Goal: Check status

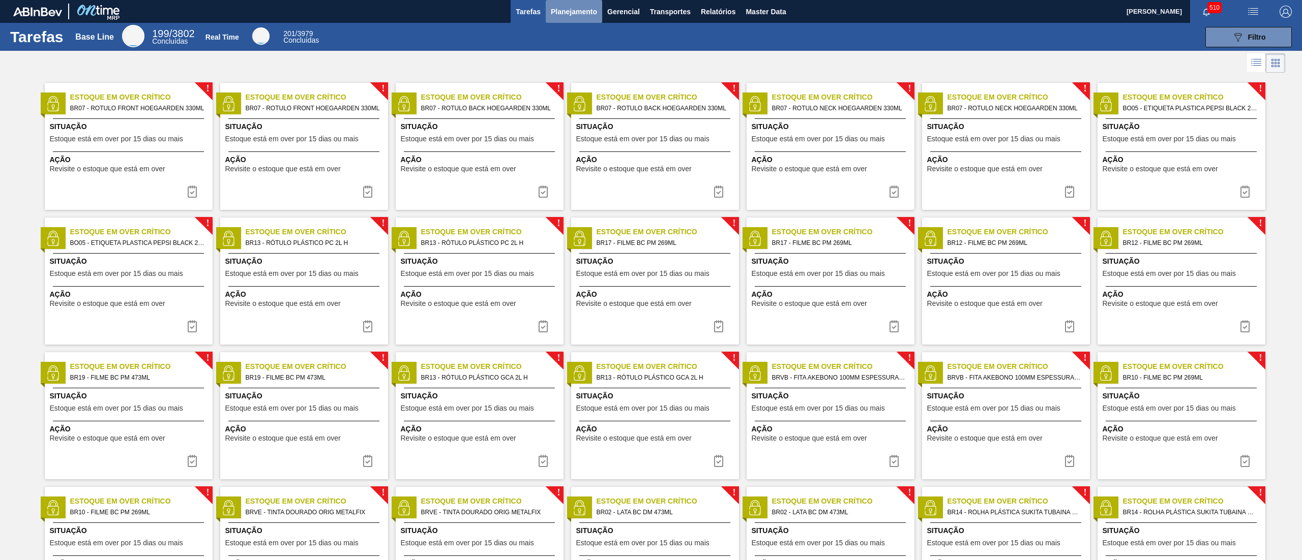
click at [580, 18] on button "Planejamento" at bounding box center [574, 11] width 56 height 23
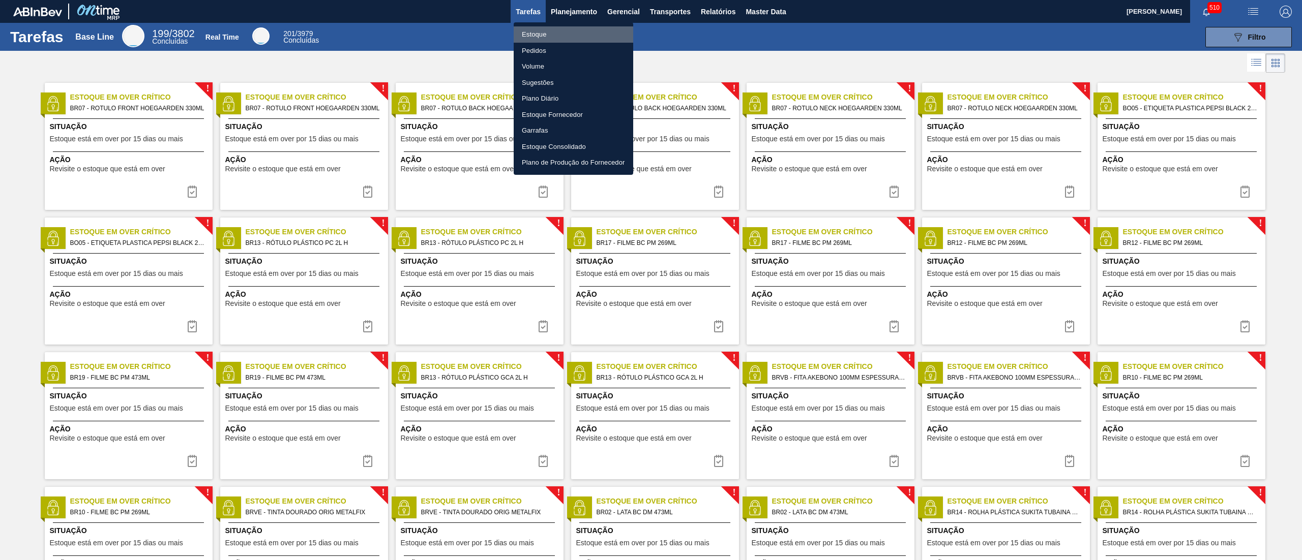
click at [547, 26] on li "Estoque" at bounding box center [574, 34] width 120 height 16
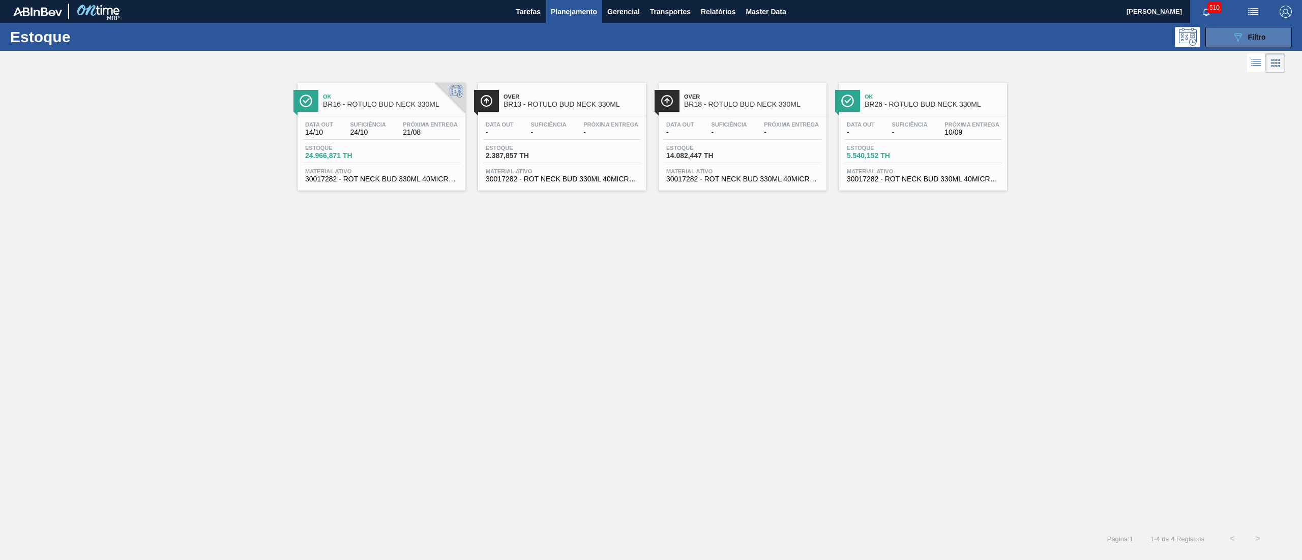
click at [1238, 37] on icon "089F7B8B-B2A5-4AFE-B5C0-19BA573D28AC" at bounding box center [1238, 37] width 12 height 12
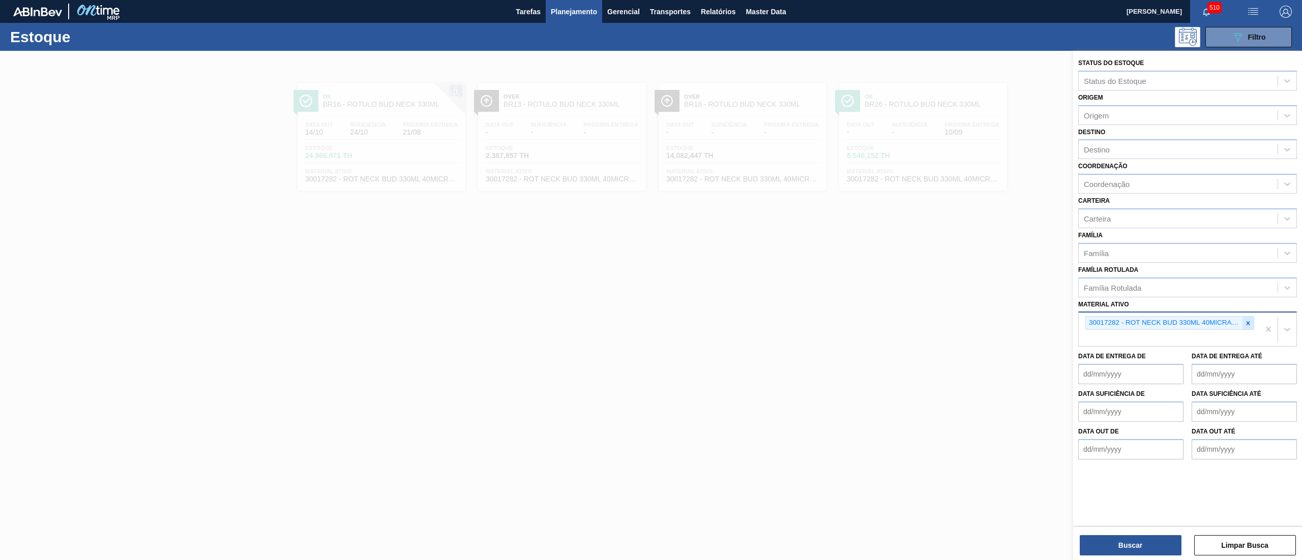
click at [1247, 320] on icon at bounding box center [1247, 323] width 7 height 7
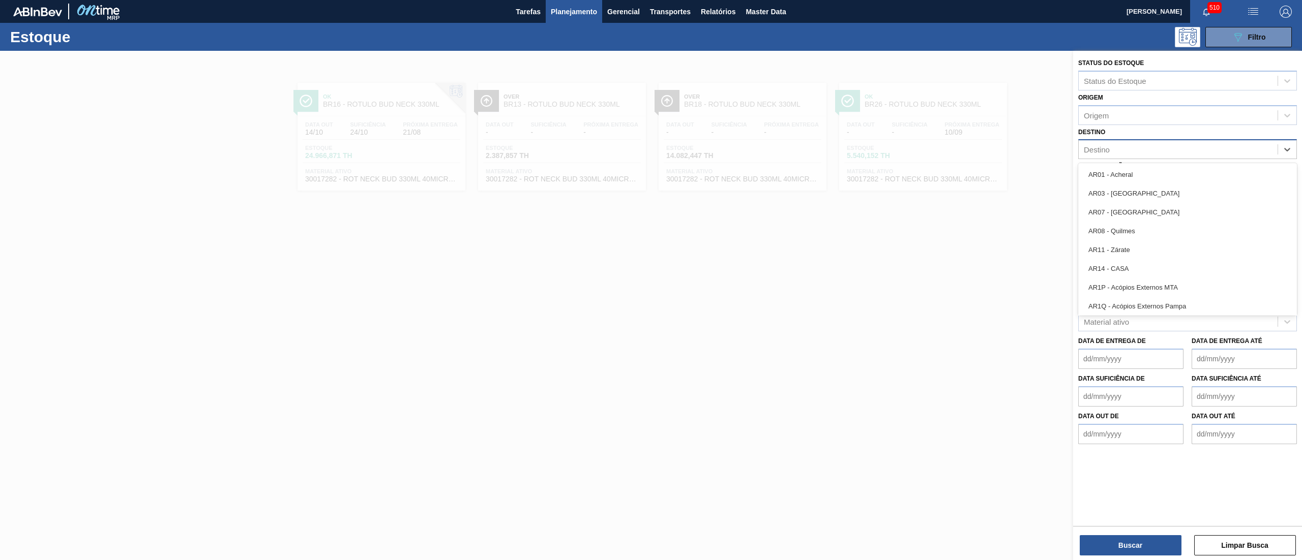
click at [1121, 158] on div "Destino" at bounding box center [1187, 149] width 219 height 20
type input "brv3"
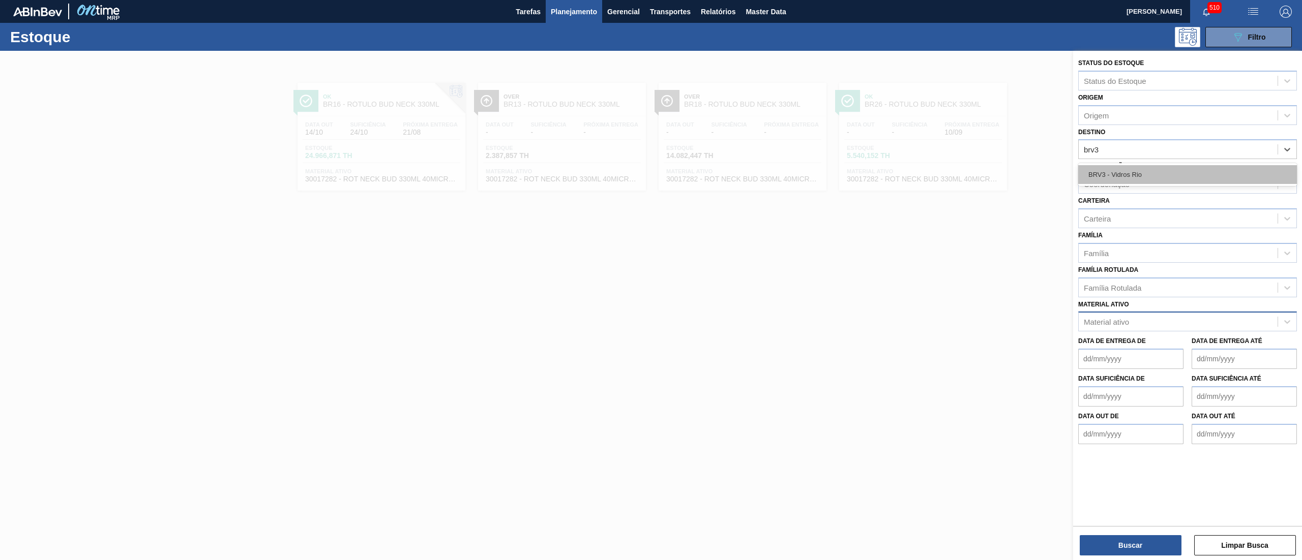
click at [1115, 180] on div "BRV3 - Vidros Rio" at bounding box center [1187, 174] width 219 height 19
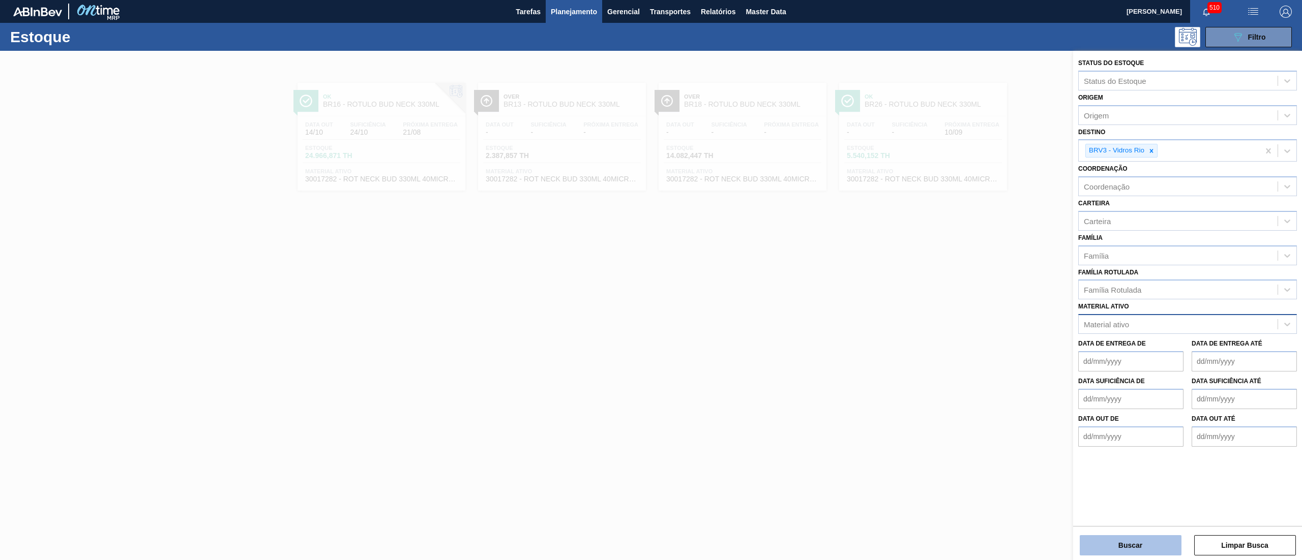
click at [1144, 542] on button "Buscar" at bounding box center [1131, 545] width 102 height 20
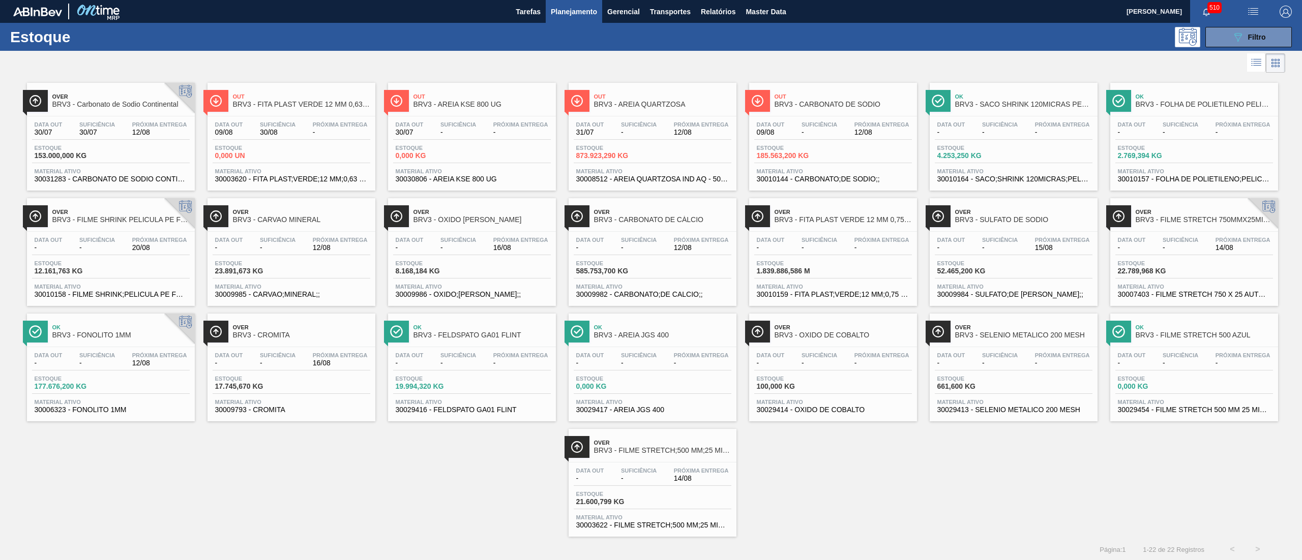
click at [822, 171] on span "Material ativo" at bounding box center [833, 171] width 153 height 6
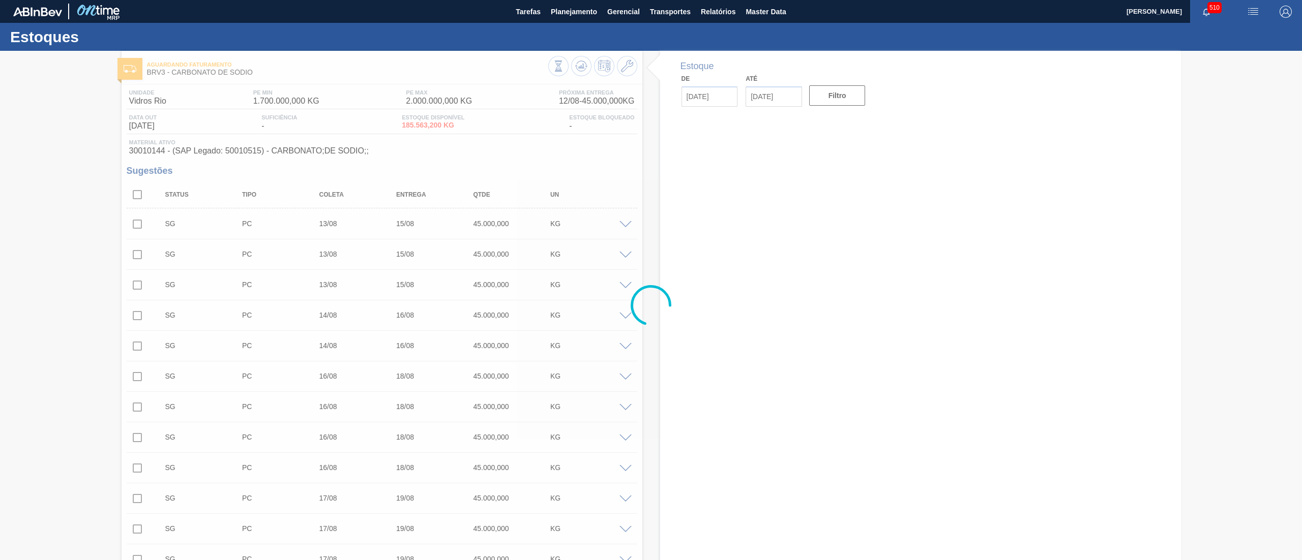
type input "[DATE]"
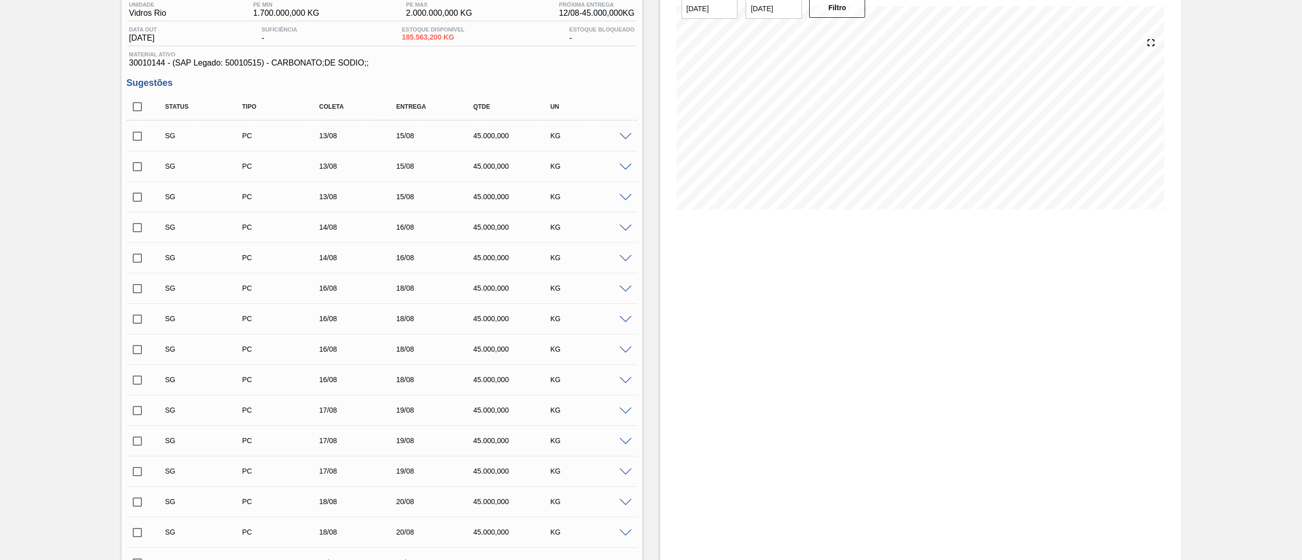
scroll to position [122, 0]
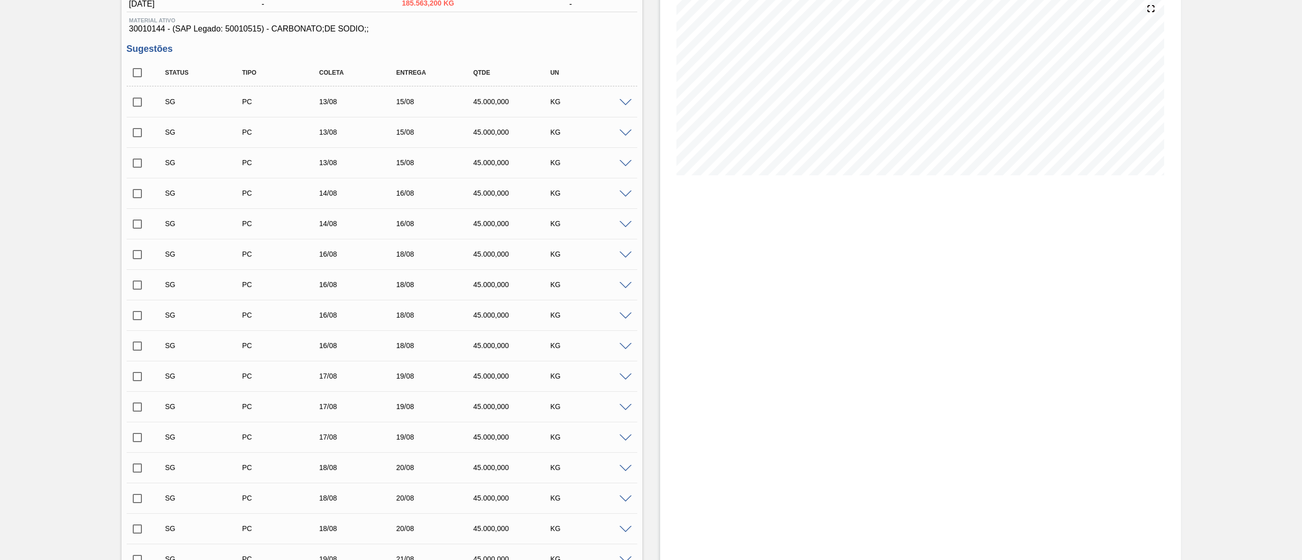
click at [628, 134] on span at bounding box center [625, 134] width 12 height 8
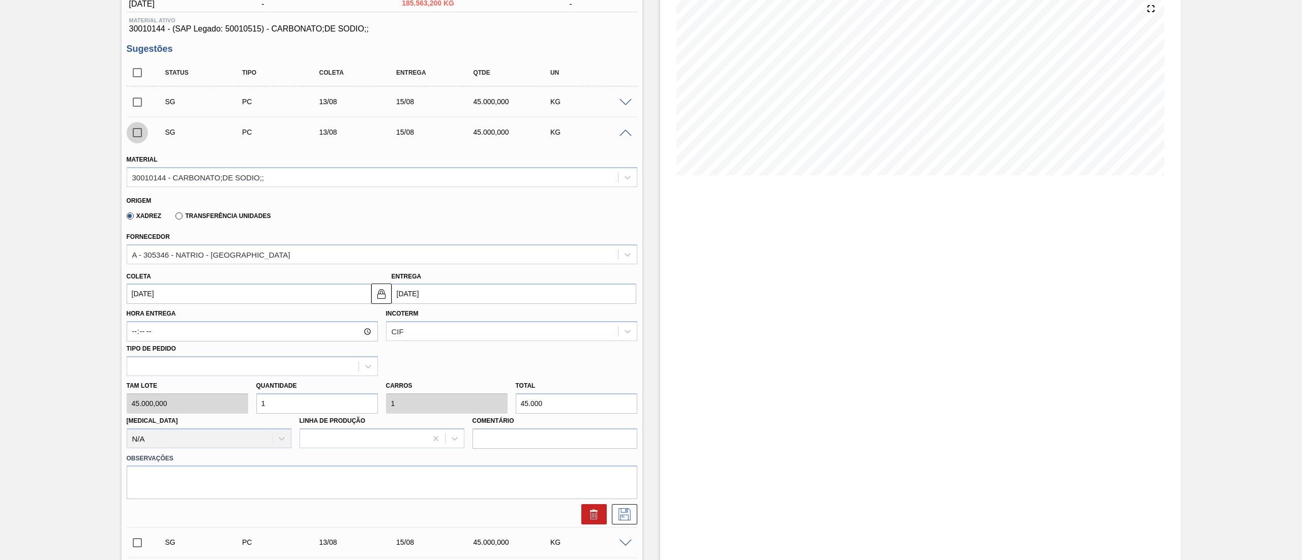
click at [129, 132] on input "checkbox" at bounding box center [137, 132] width 21 height 21
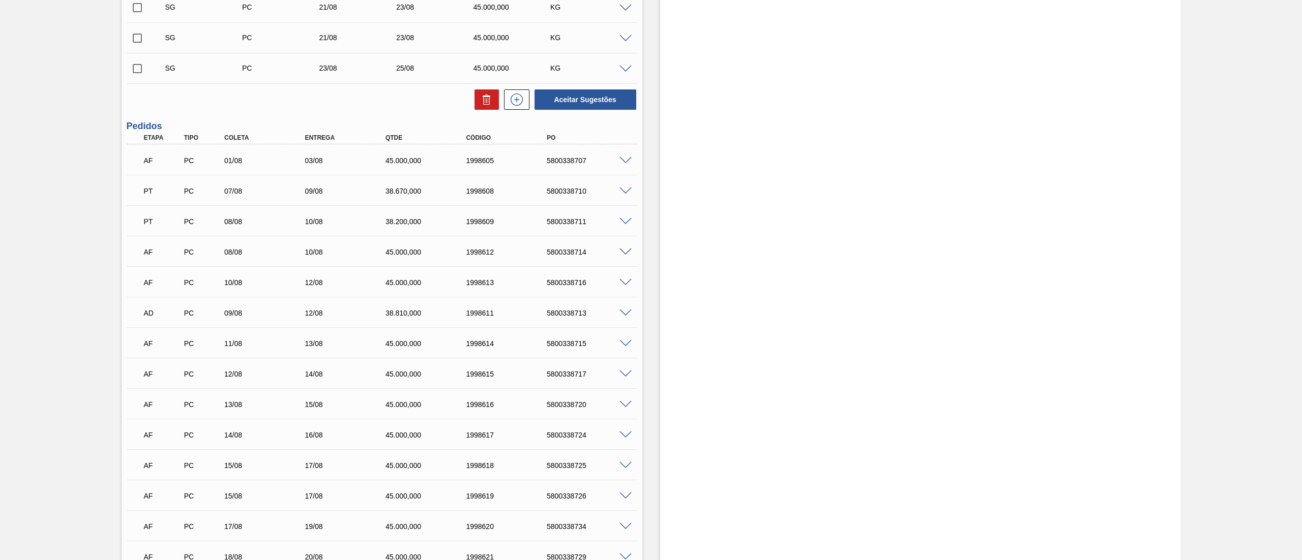
scroll to position [1302, 0]
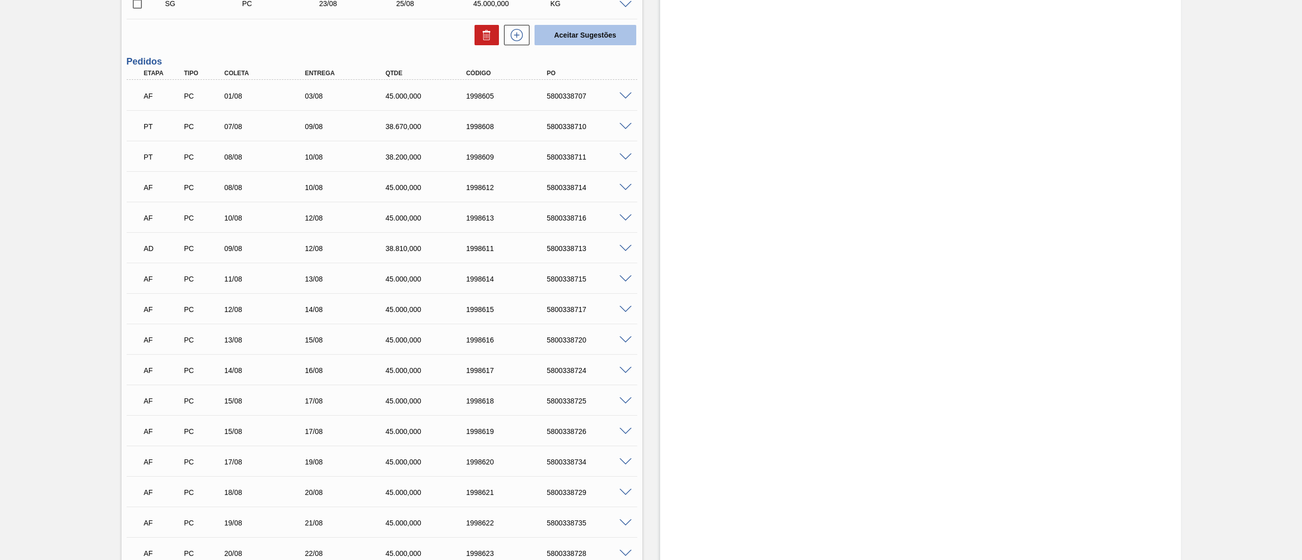
click at [550, 39] on button "Aceitar Sugestões" at bounding box center [585, 35] width 102 height 20
checkbox input "false"
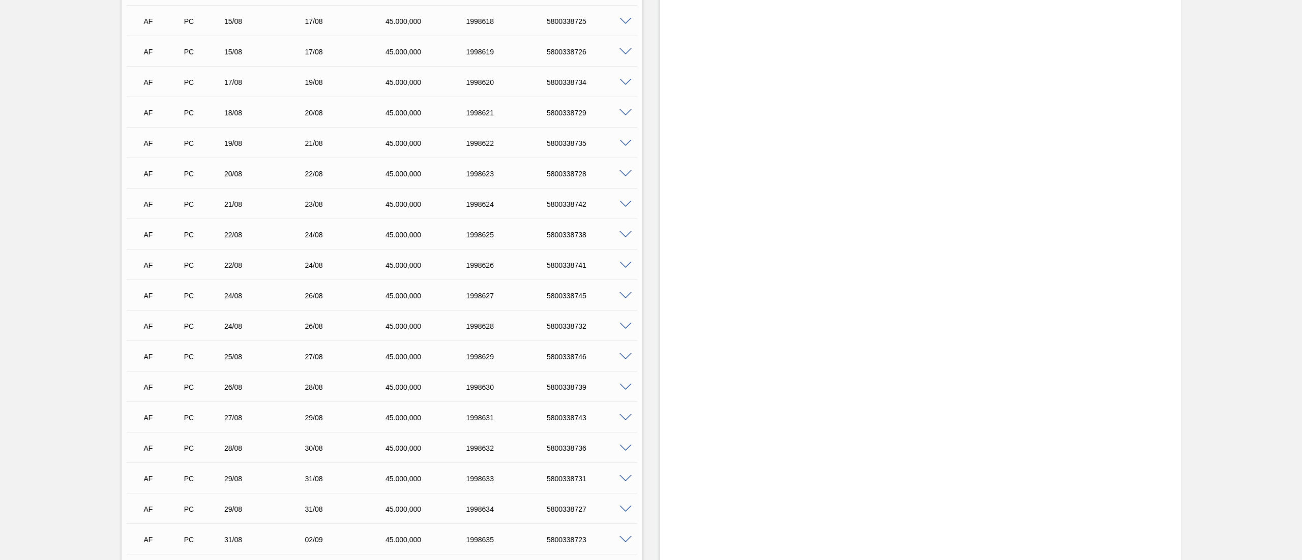
scroll to position [892, 0]
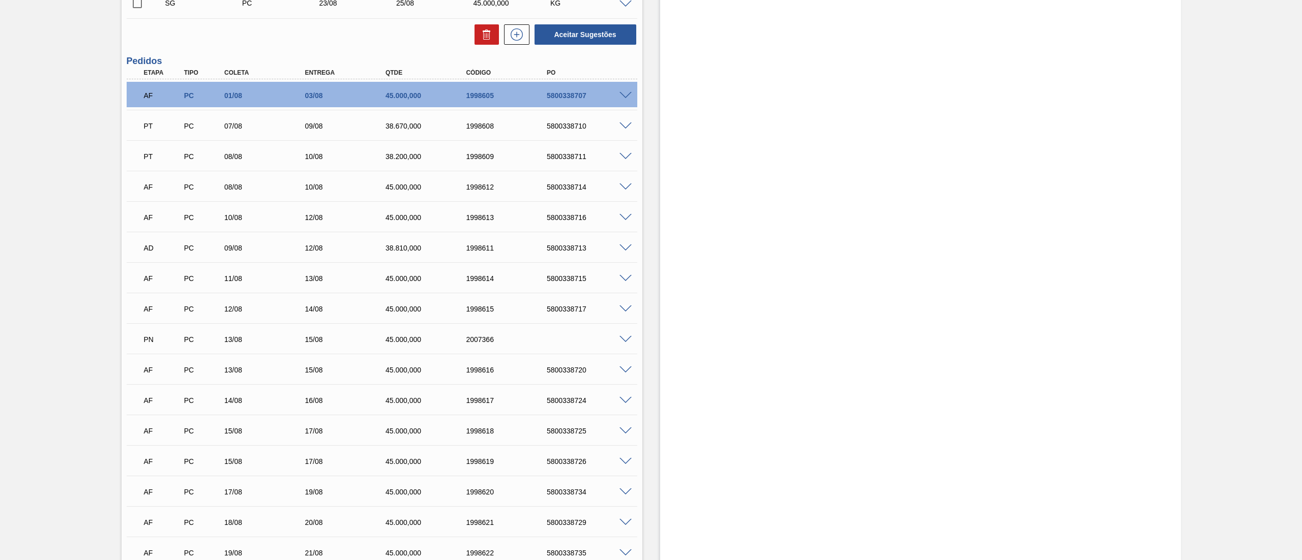
click at [0, 260] on div "Aguardando Faturamento BRV3 - CARBONATO DE SÓDIO Unidade Vidros Rio PE MIN 1.70…" at bounding box center [651, 118] width 1302 height 1919
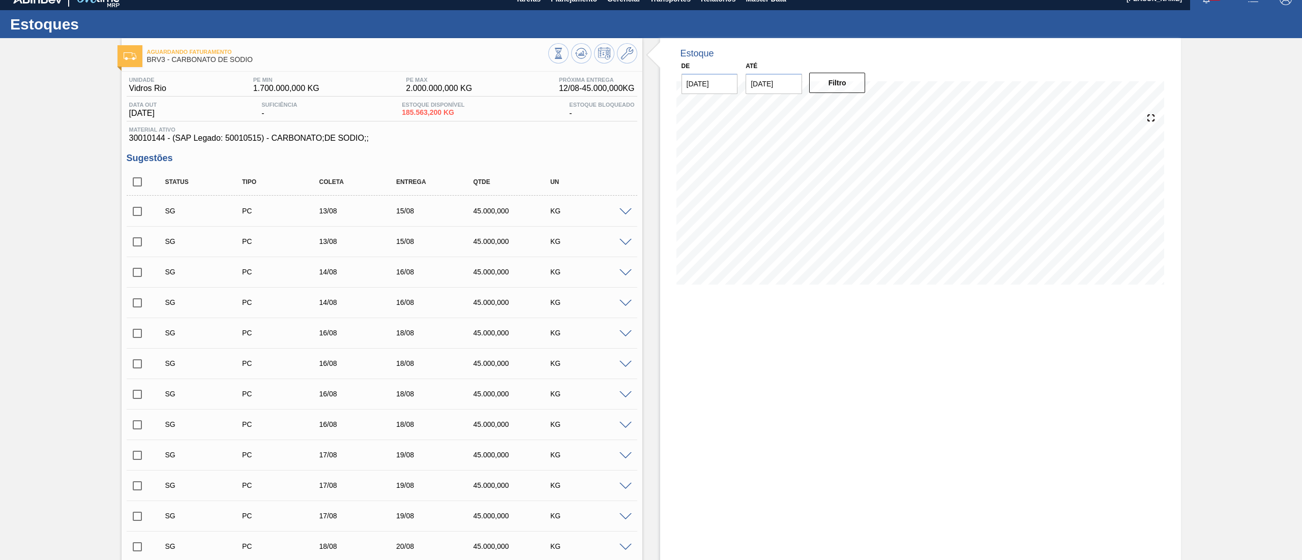
scroll to position [0, 0]
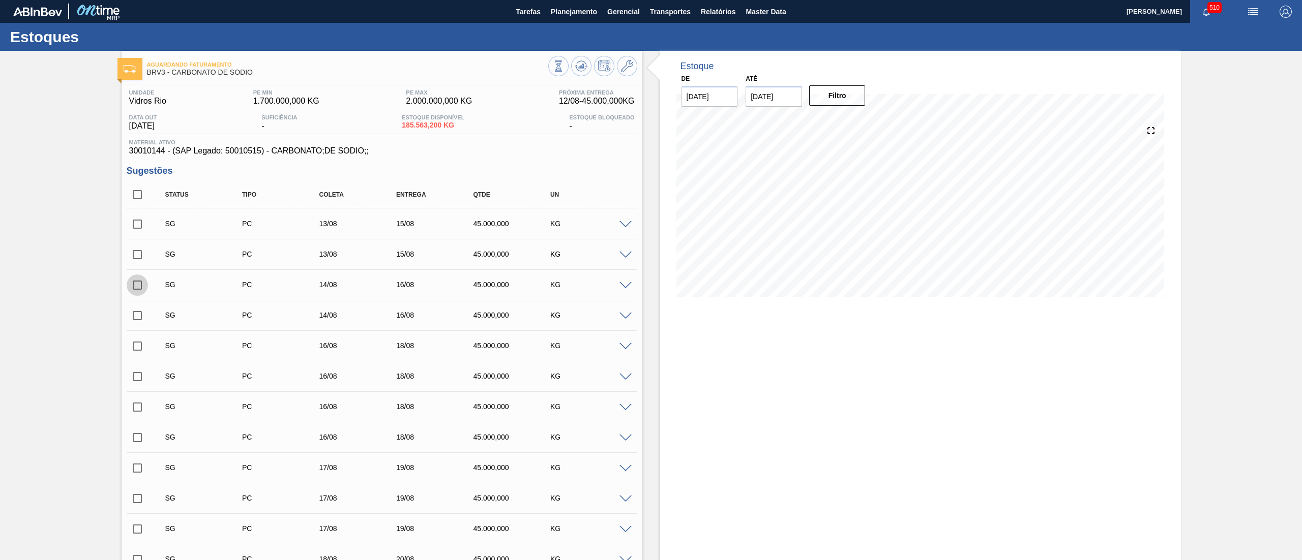
click at [129, 282] on input "checkbox" at bounding box center [137, 285] width 21 height 21
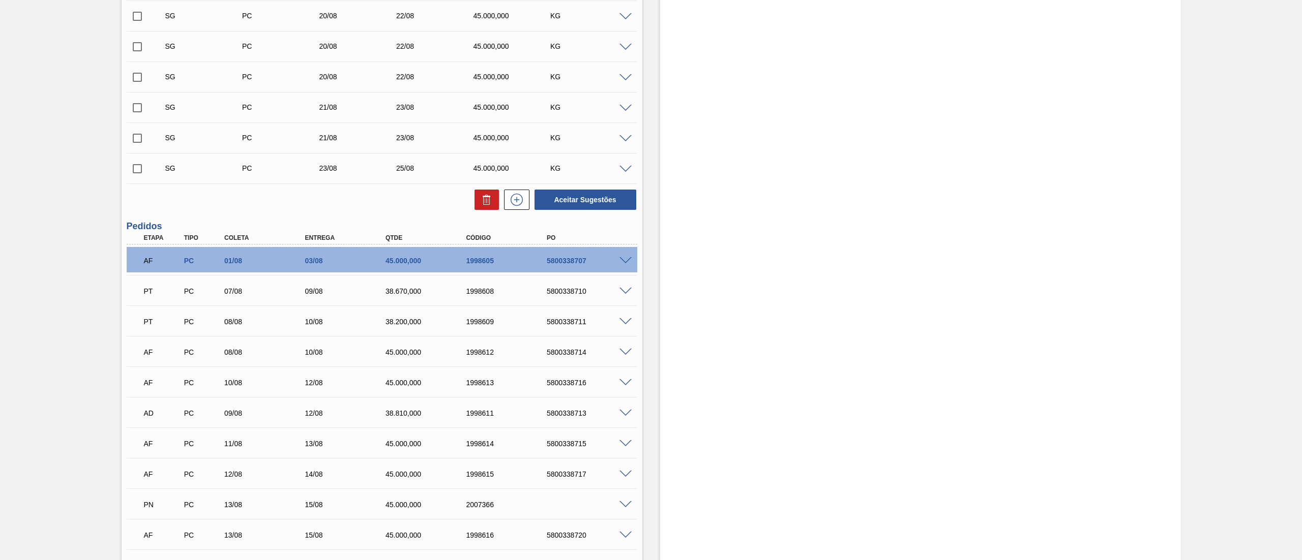
scroll to position [732, 0]
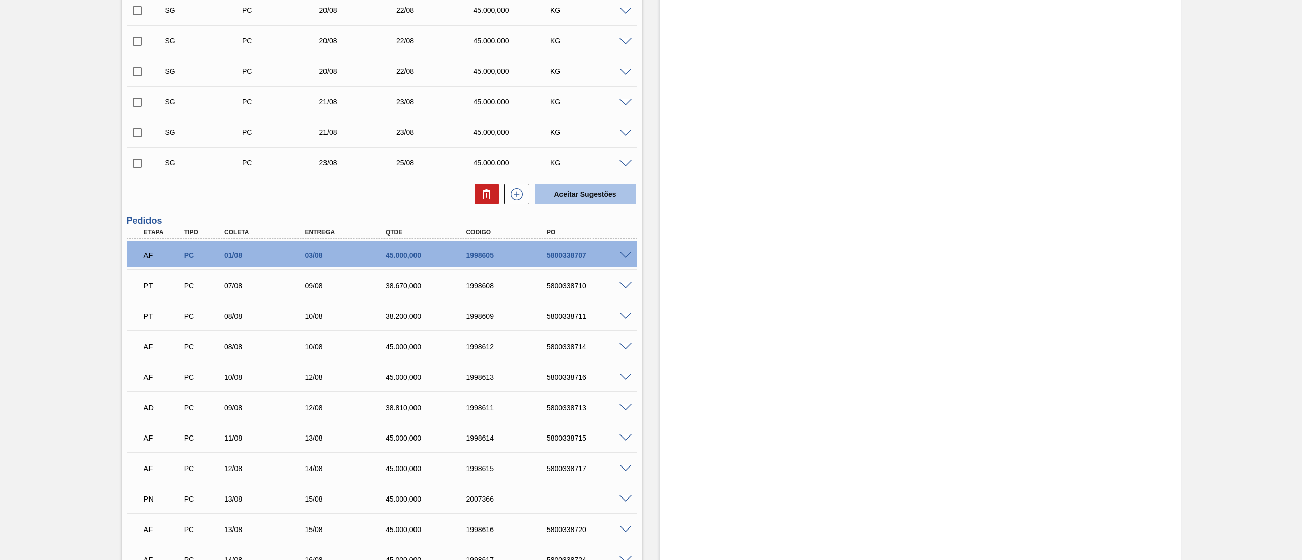
click at [602, 193] on button "Aceitar Sugestões" at bounding box center [585, 194] width 102 height 20
checkbox input "false"
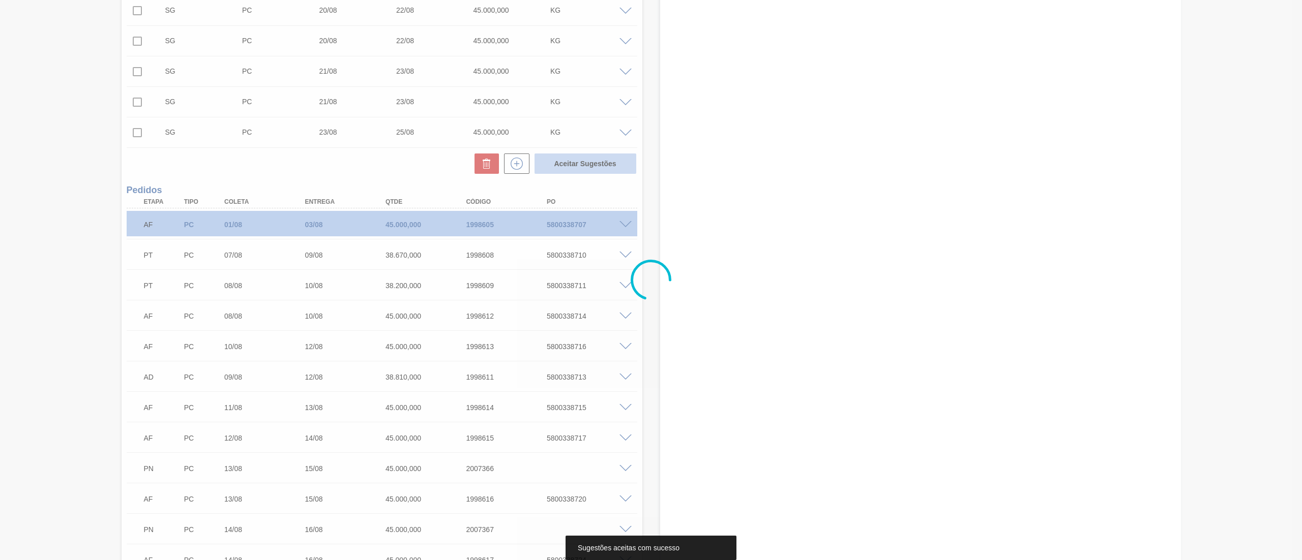
scroll to position [702, 0]
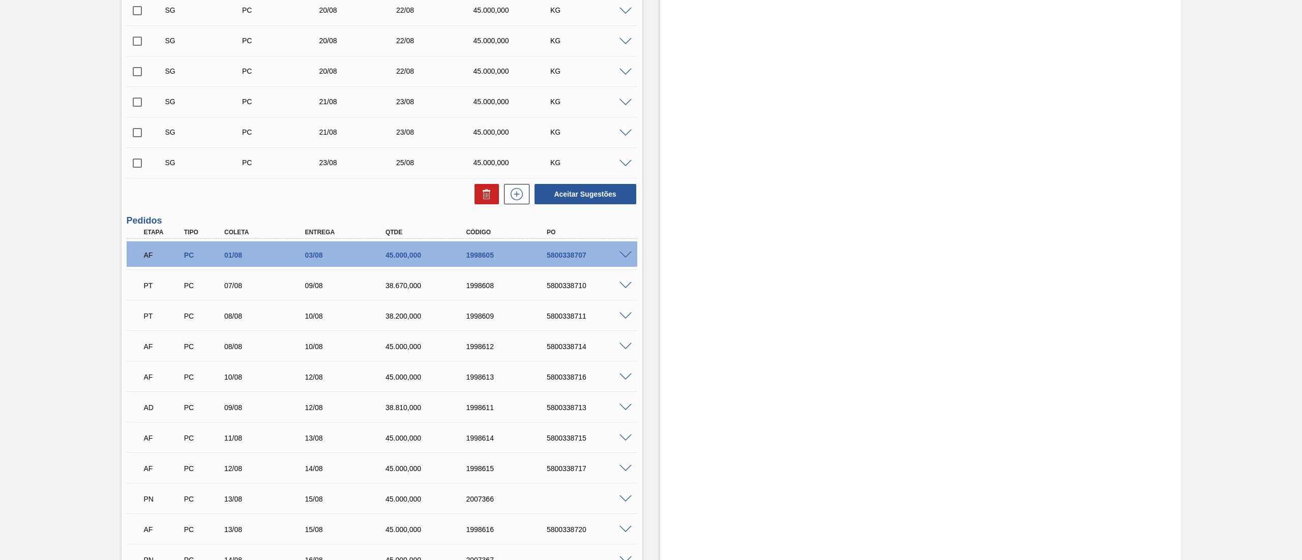
click at [61, 244] on div "Aguardando Faturamento BRV3 - CARBONATO DE SÓDIO Unidade Vidros Rio PE MIN 1.70…" at bounding box center [651, 308] width 1302 height 1919
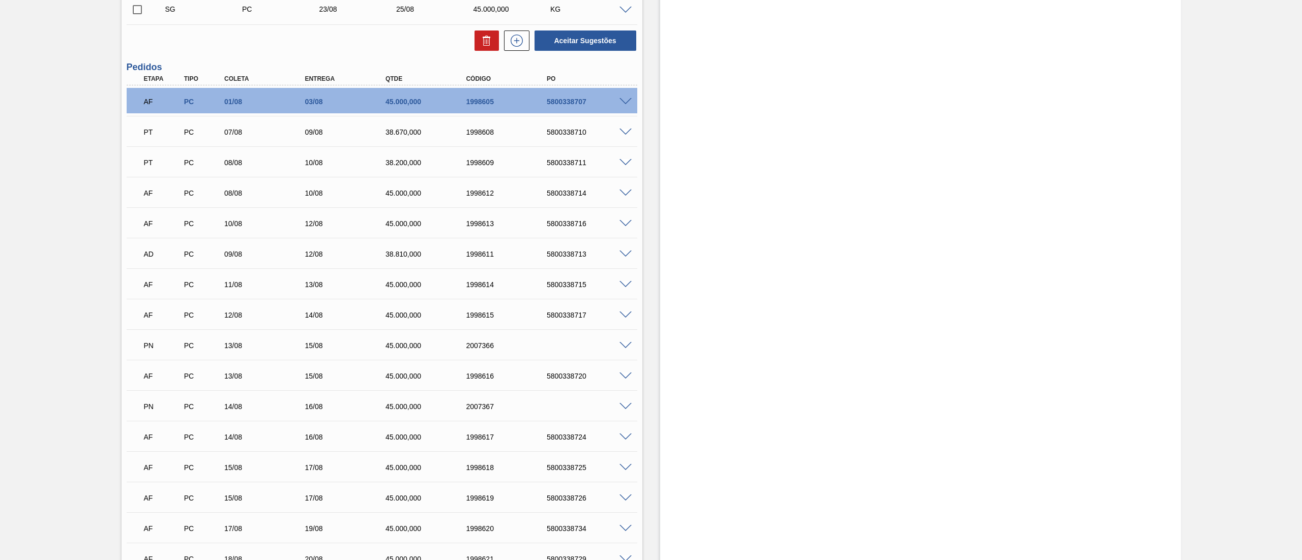
scroll to position [987, 0]
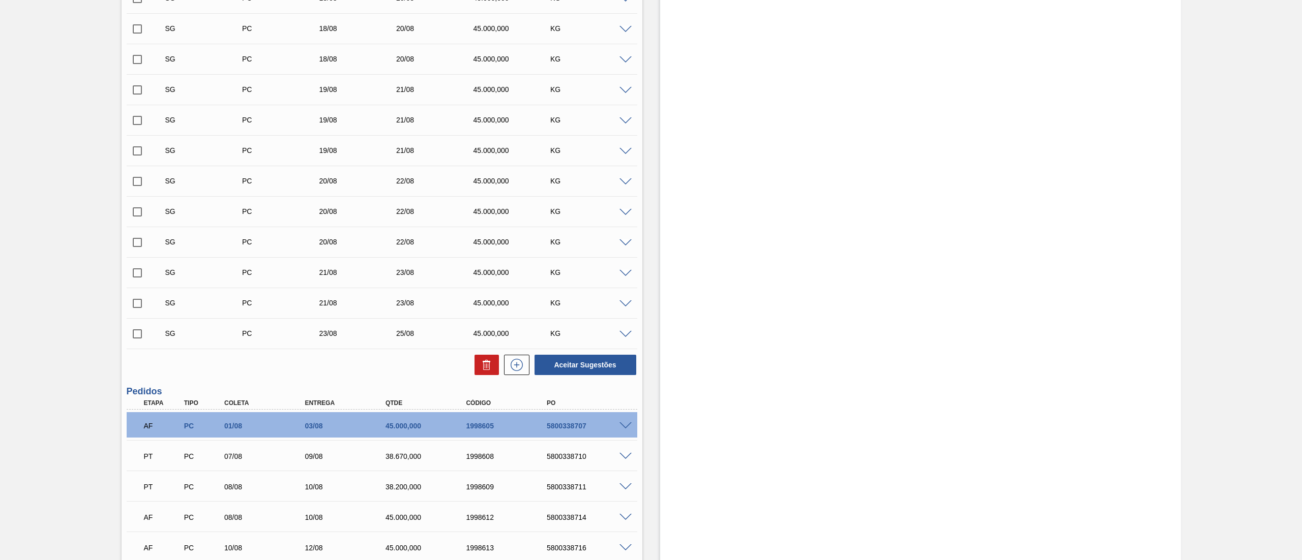
click at [76, 184] on div "Aguardando Faturamento BRV3 - CARBONATO DE SÓDIO Unidade Vidros Rio PE MIN 1.70…" at bounding box center [651, 479] width 1302 height 1919
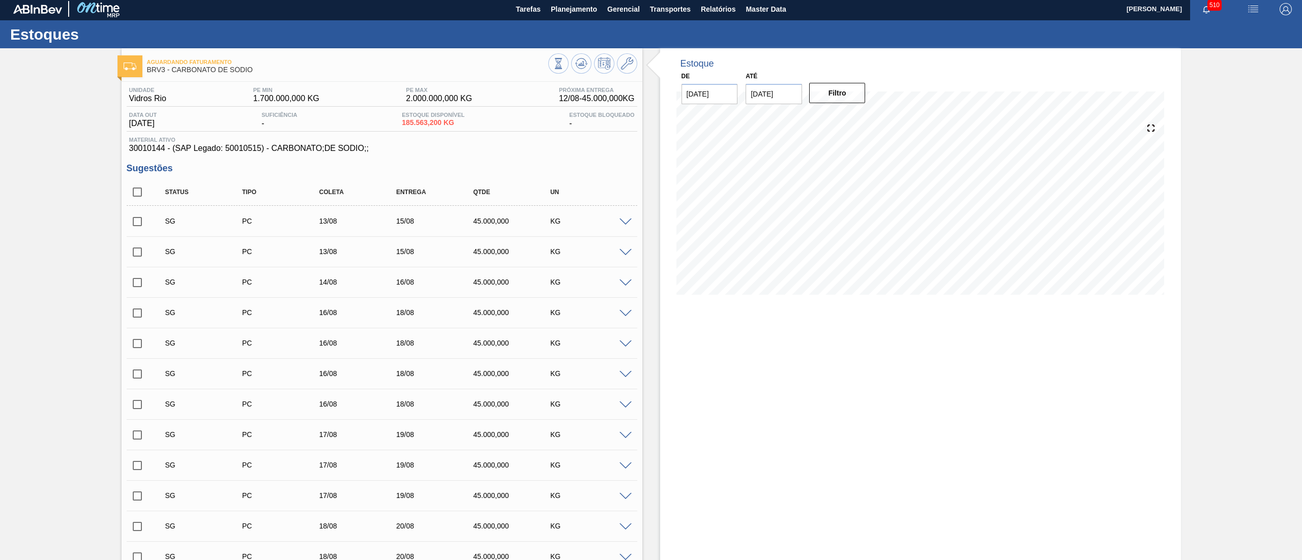
scroll to position [0, 0]
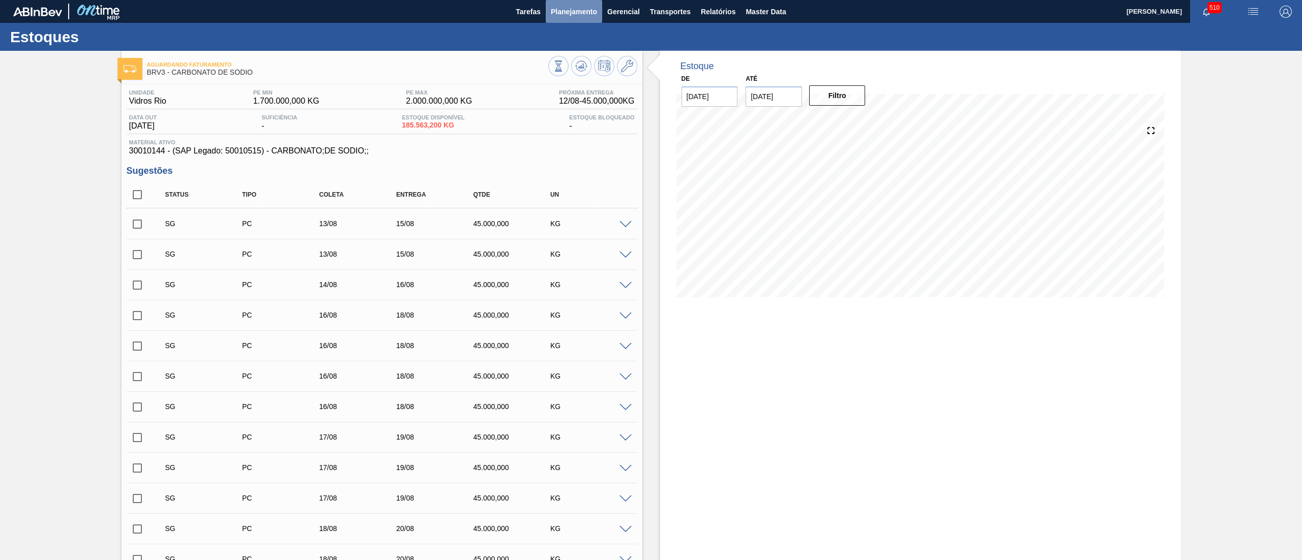
click at [551, 10] on span "Planejamento" at bounding box center [574, 12] width 46 height 12
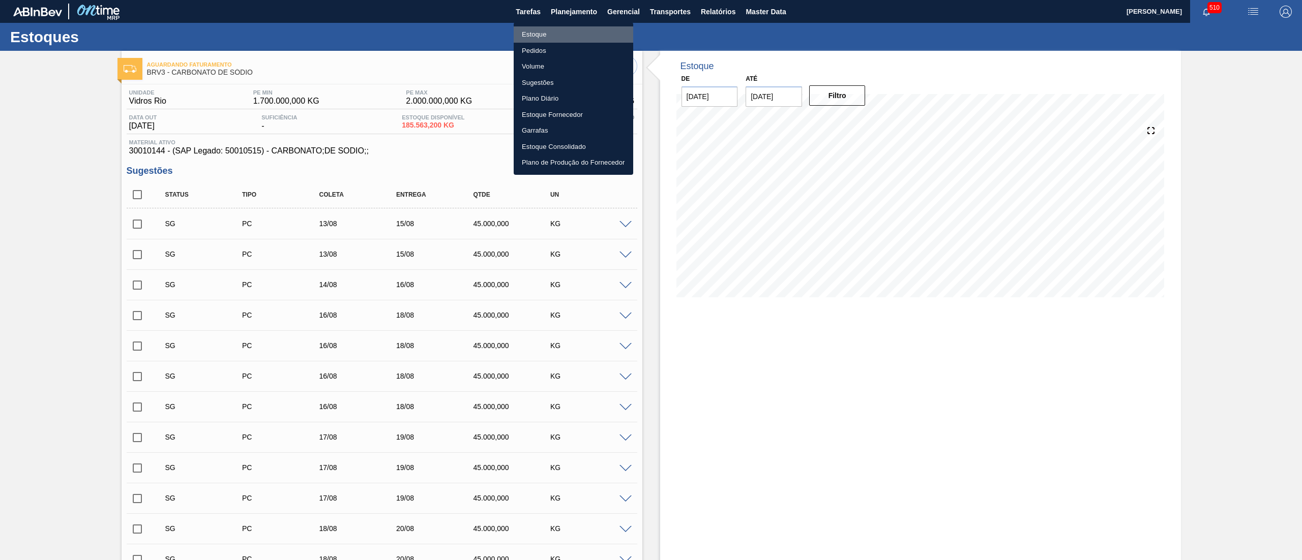
click at [543, 32] on li "Estoque" at bounding box center [574, 34] width 120 height 16
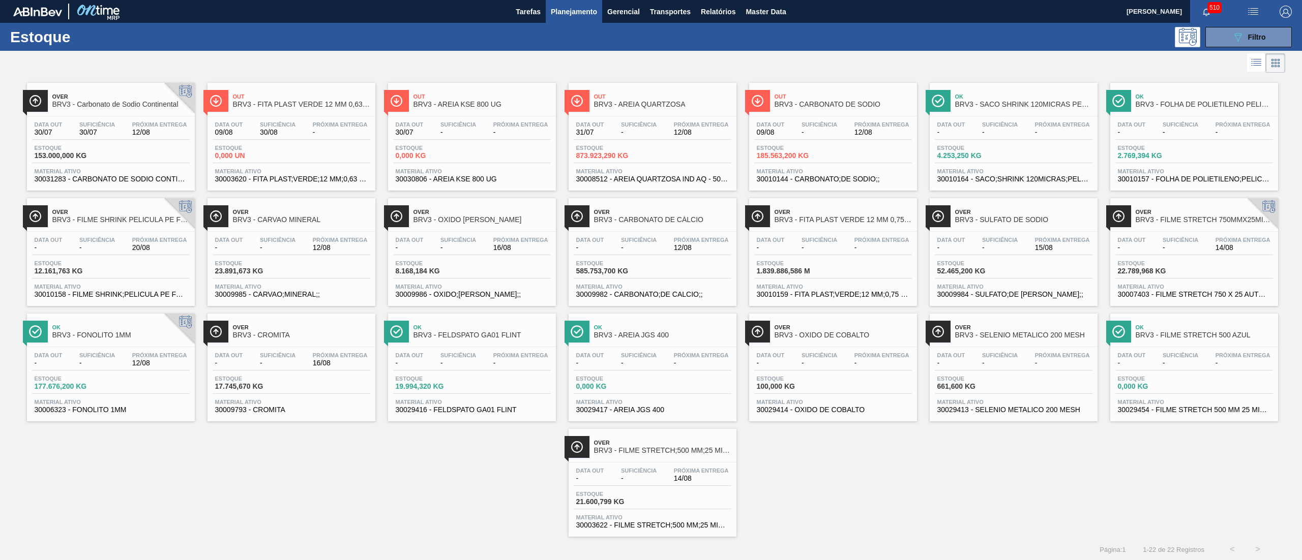
click at [98, 141] on div "Data out 30/07 Suficiência 30/07 Próxima Entrega 12/08 Estoque 153.000,000 KG M…" at bounding box center [111, 150] width 168 height 69
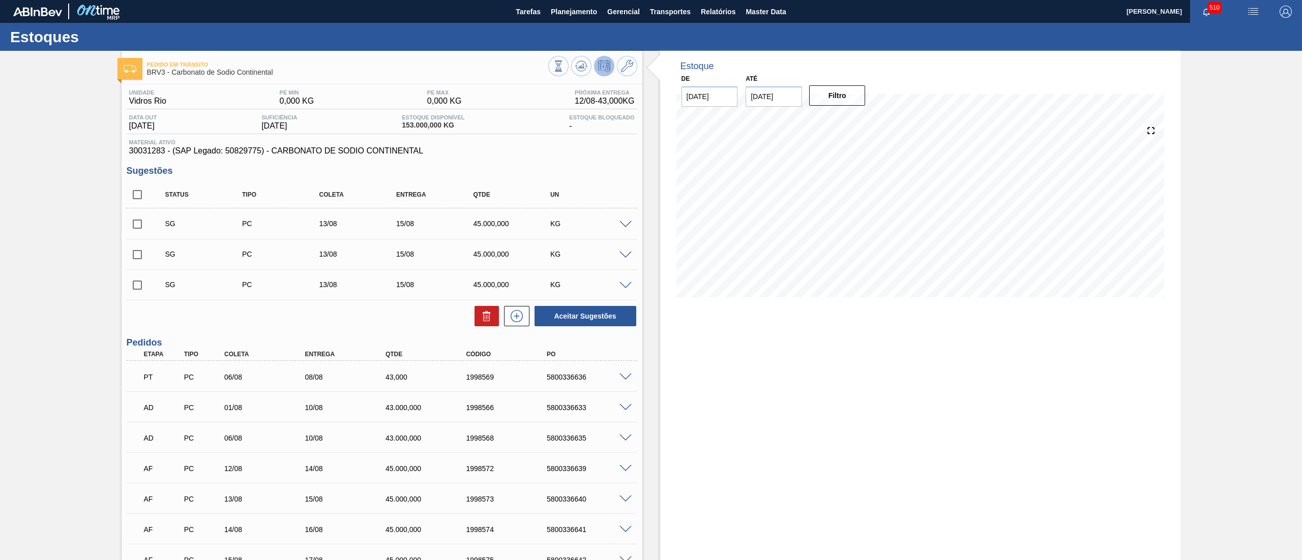
click at [622, 222] on span at bounding box center [625, 225] width 12 height 8
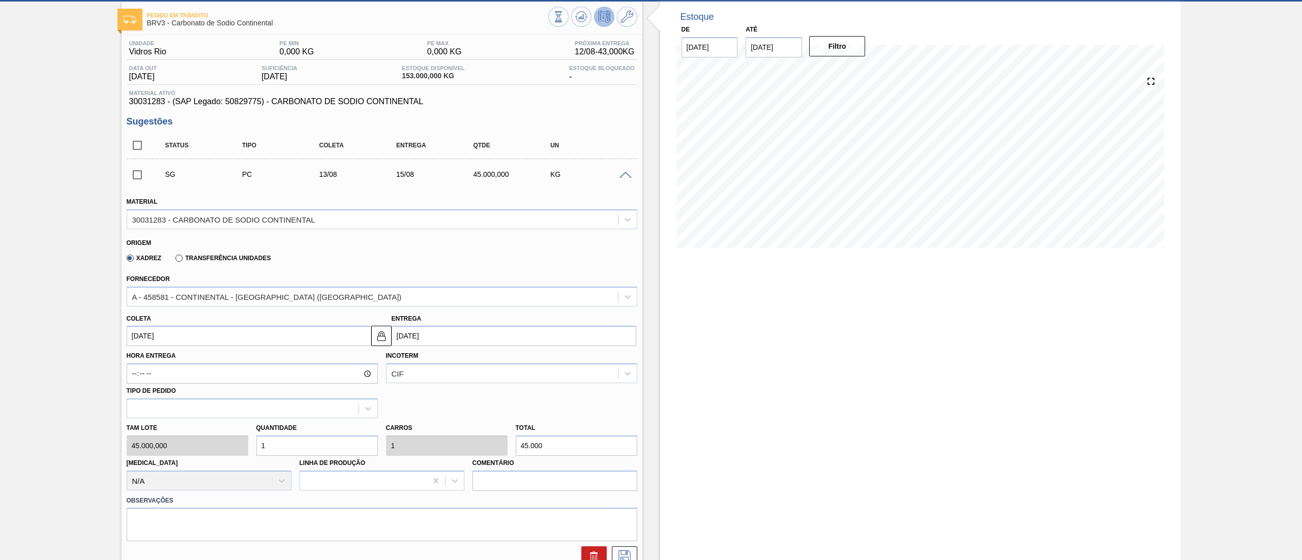
scroll to position [81, 0]
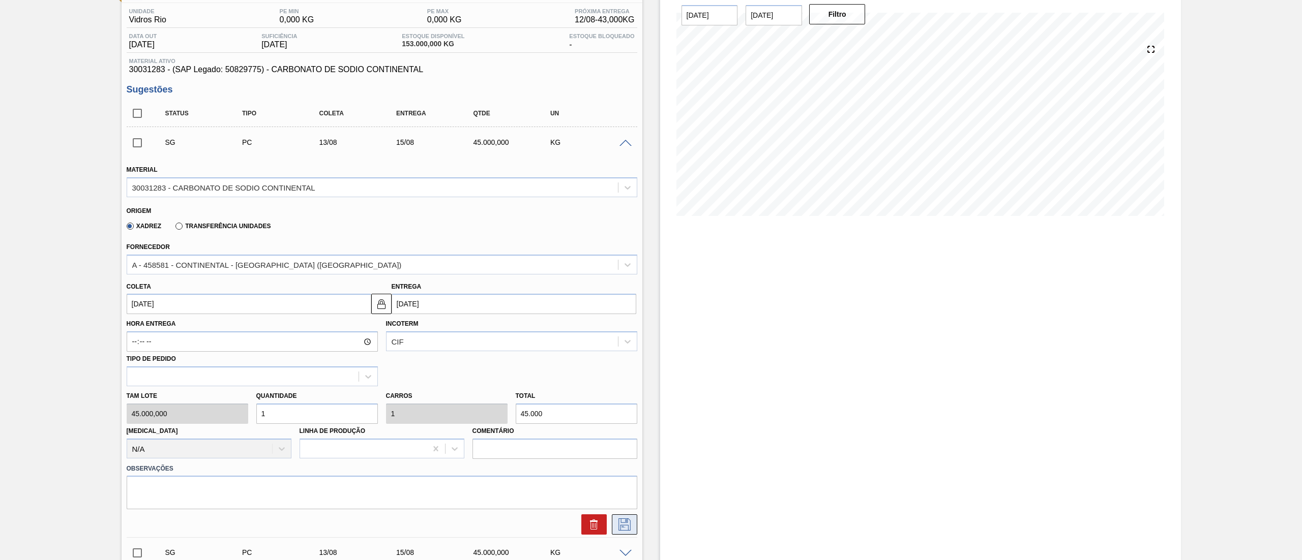
click at [632, 528] on button at bounding box center [624, 525] width 25 height 20
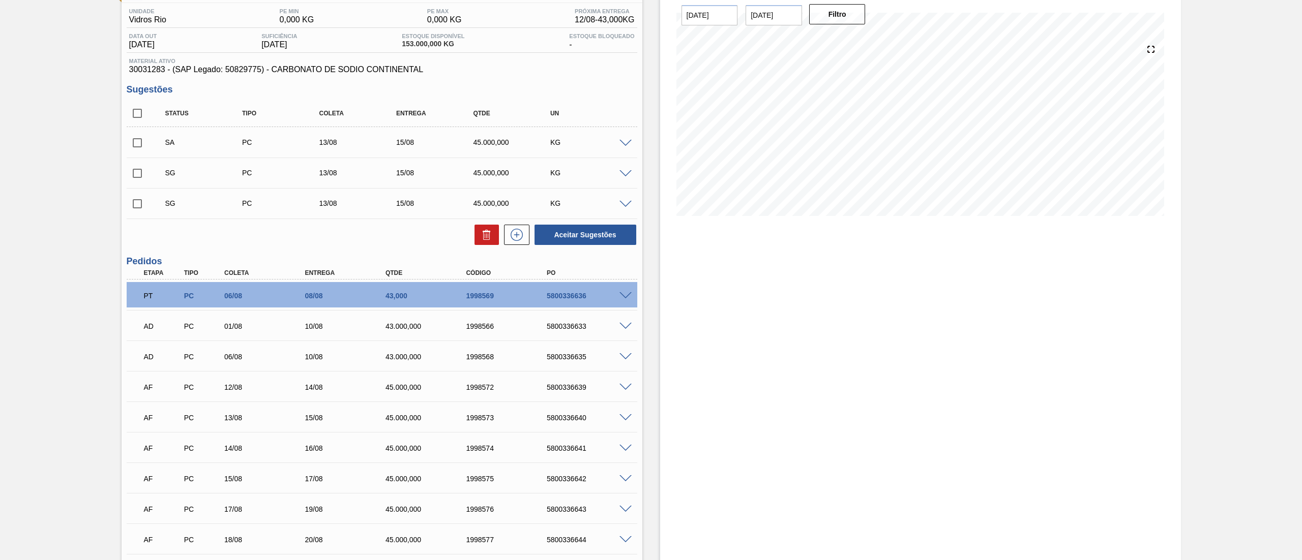
click at [629, 175] on span at bounding box center [625, 174] width 12 height 8
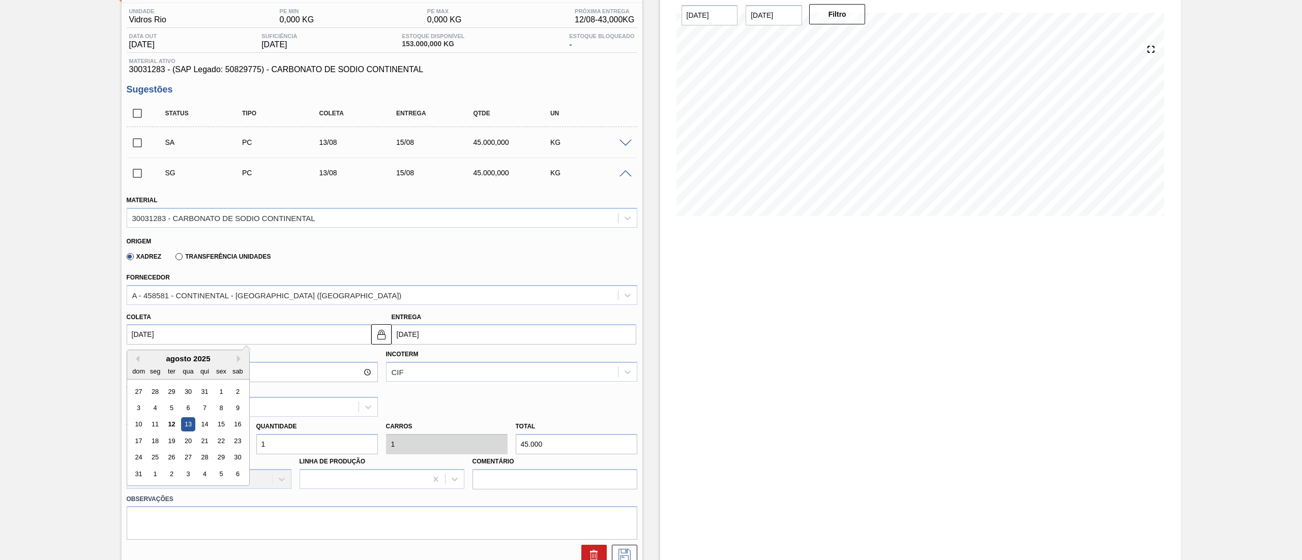
click at [249, 337] on input "[DATE]" at bounding box center [249, 334] width 245 height 20
click at [220, 427] on div "15" at bounding box center [221, 425] width 14 height 14
type input "[DATE]"
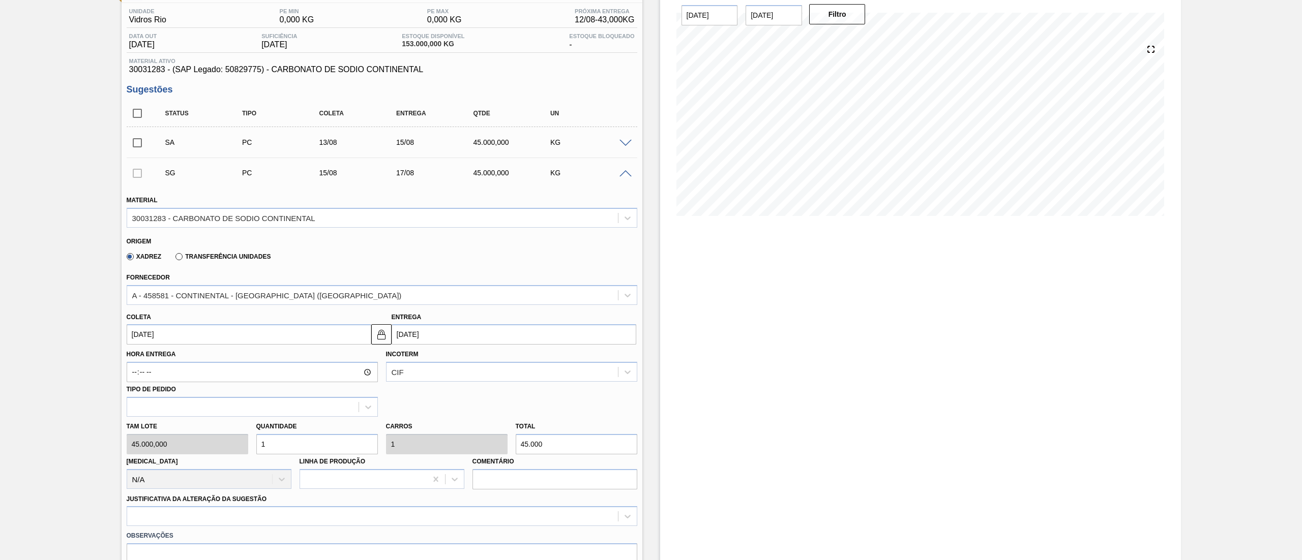
click at [191, 530] on label "Observações" at bounding box center [382, 536] width 511 height 15
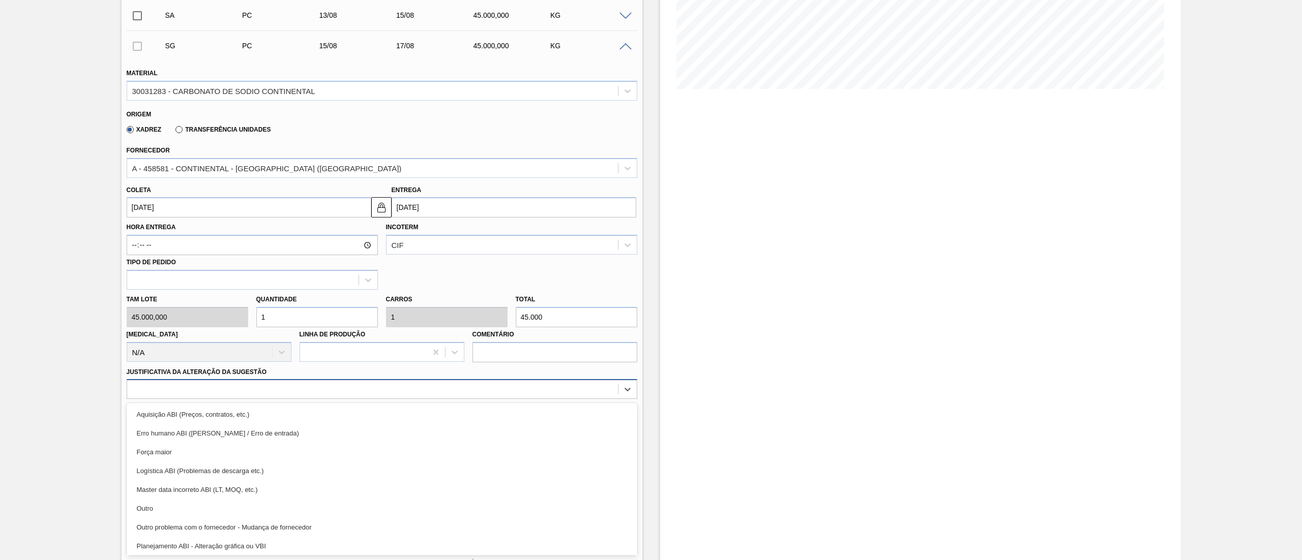
click at [186, 399] on div "option Outro focused, 6 of 18. 18 results available. Use Up and Down to choose …" at bounding box center [382, 389] width 511 height 20
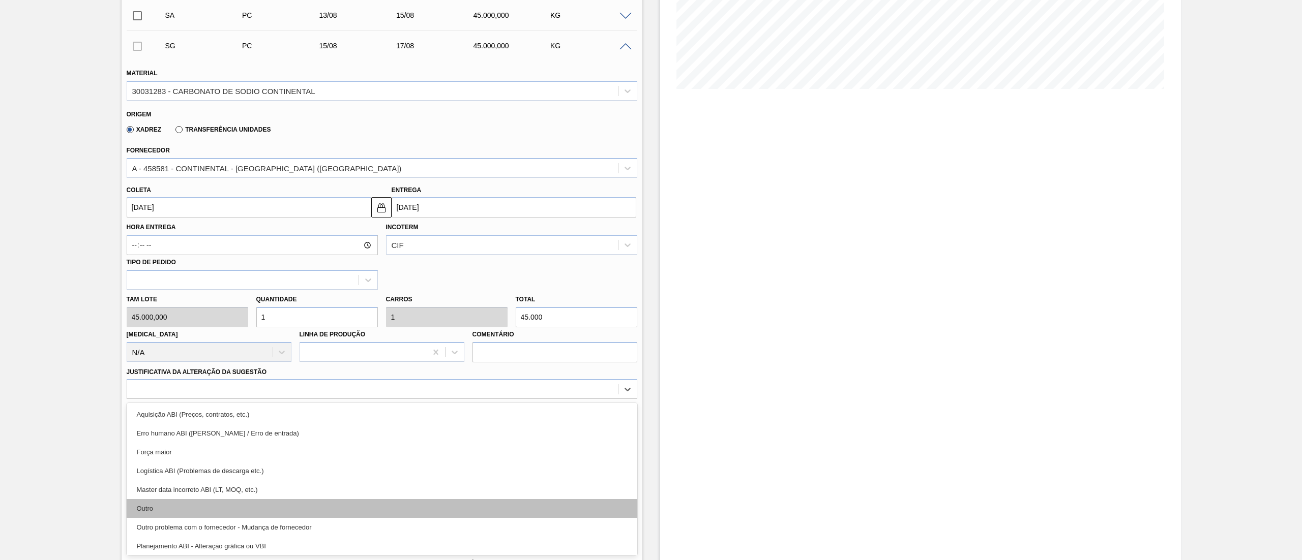
click at [164, 518] on div "Outro" at bounding box center [382, 508] width 511 height 19
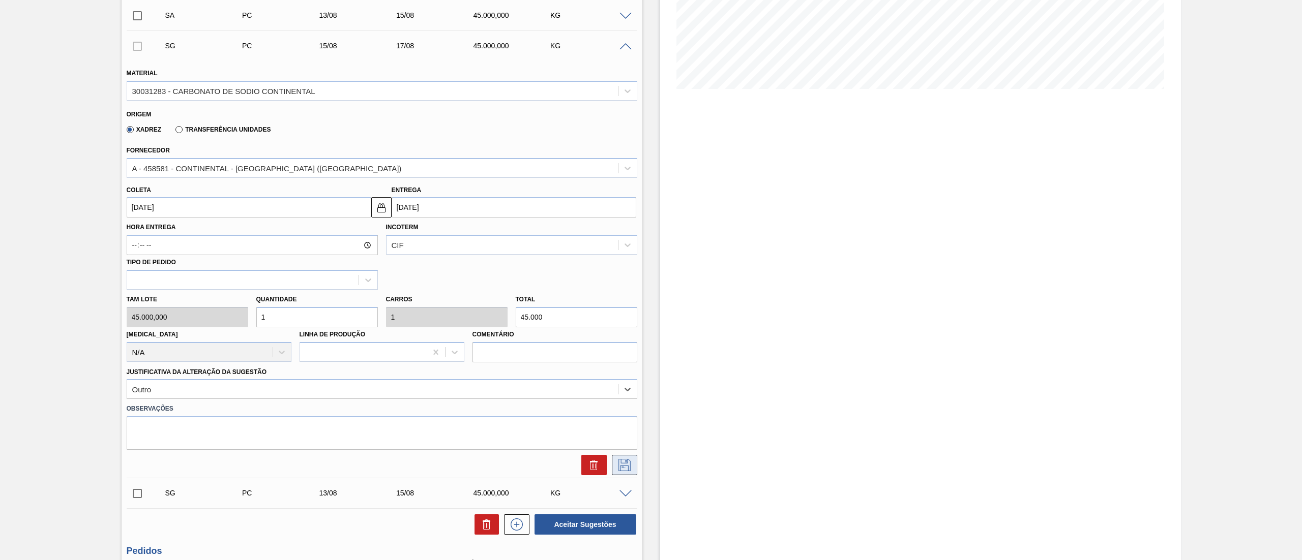
click at [614, 469] on button at bounding box center [624, 465] width 25 height 20
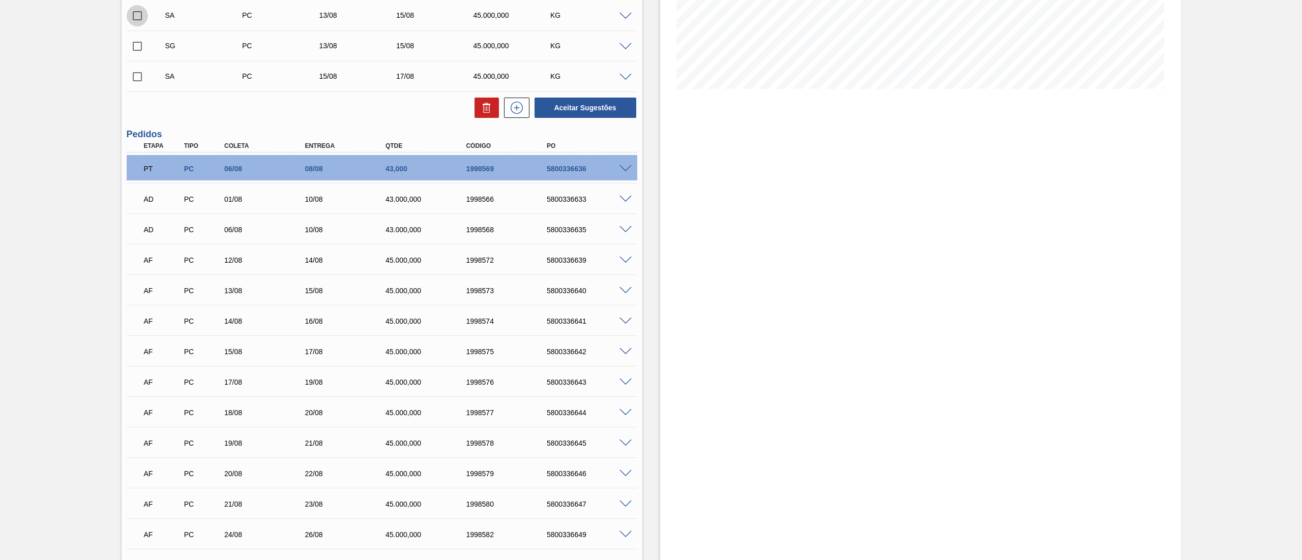
click at [131, 10] on input "checkbox" at bounding box center [137, 15] width 21 height 21
checkbox input "true"
click at [127, 85] on input "checkbox" at bounding box center [137, 76] width 21 height 21
checkbox input "true"
click at [580, 105] on button "Aceitar Sugestões" at bounding box center [585, 108] width 102 height 20
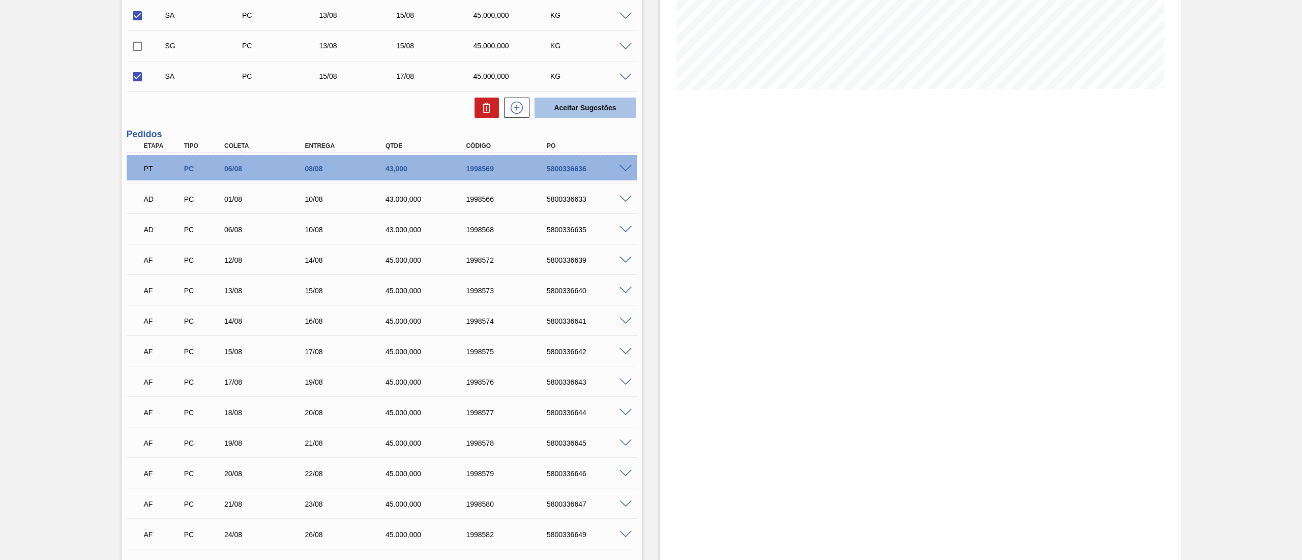
checkbox input "false"
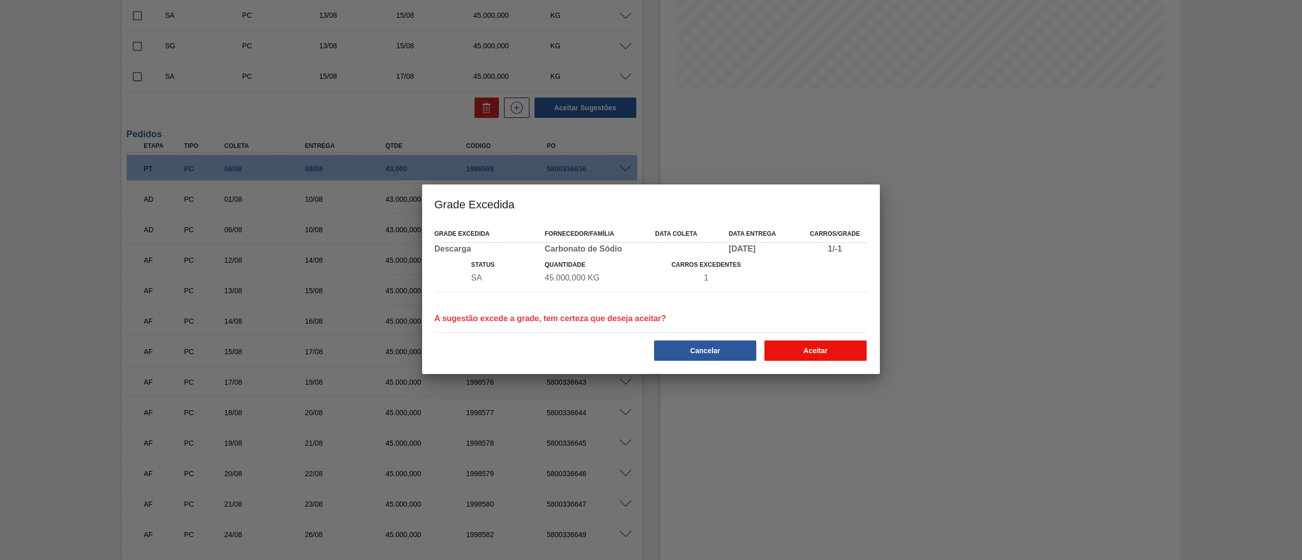
click at [787, 345] on button "Aceitar" at bounding box center [815, 351] width 102 height 20
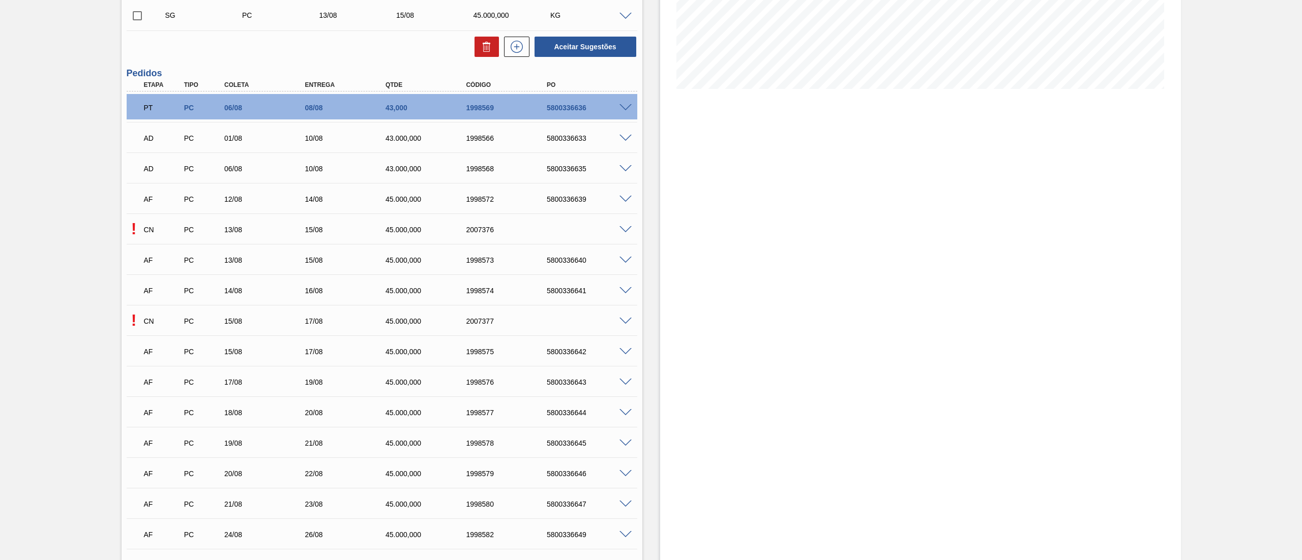
scroll to position [0, 0]
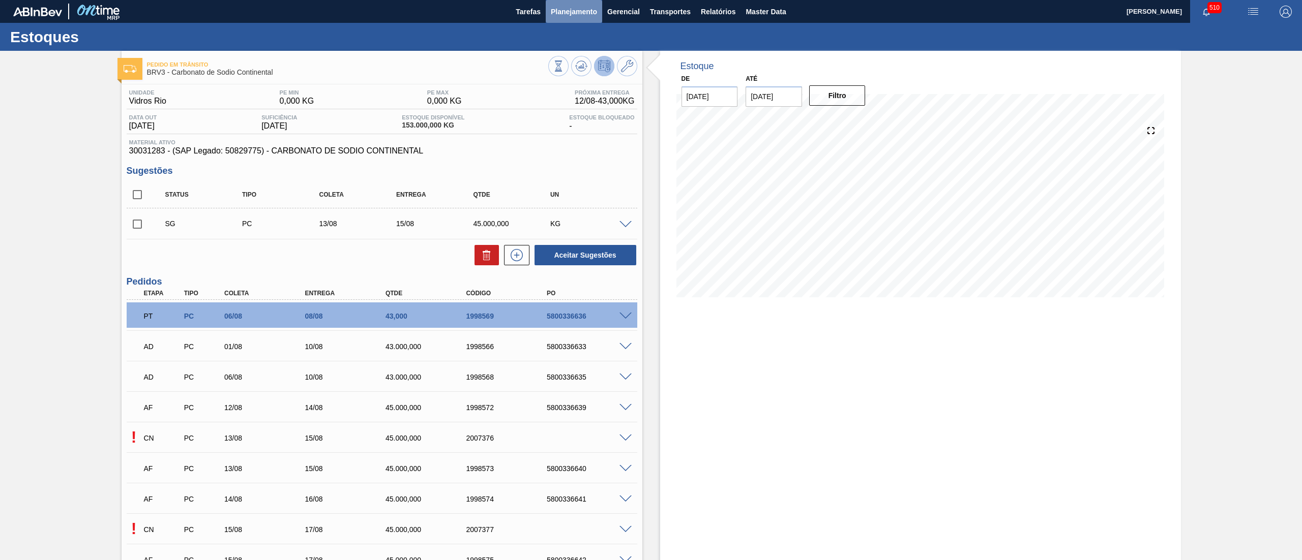
click at [565, 19] on button "Planejamento" at bounding box center [574, 11] width 56 height 23
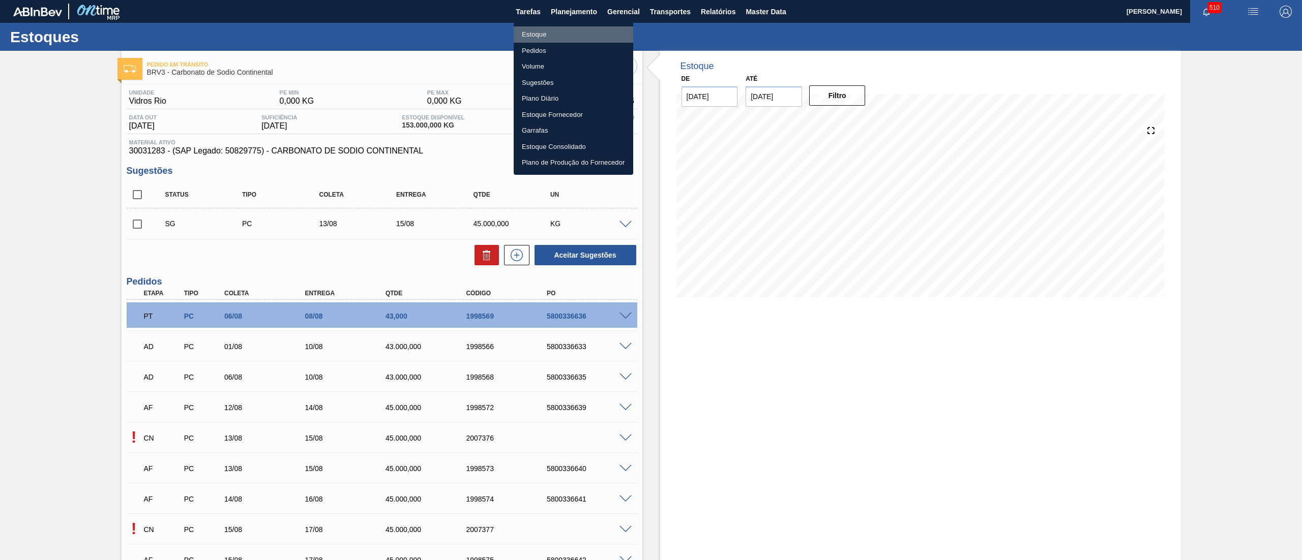
click at [527, 39] on li "Estoque" at bounding box center [574, 34] width 120 height 16
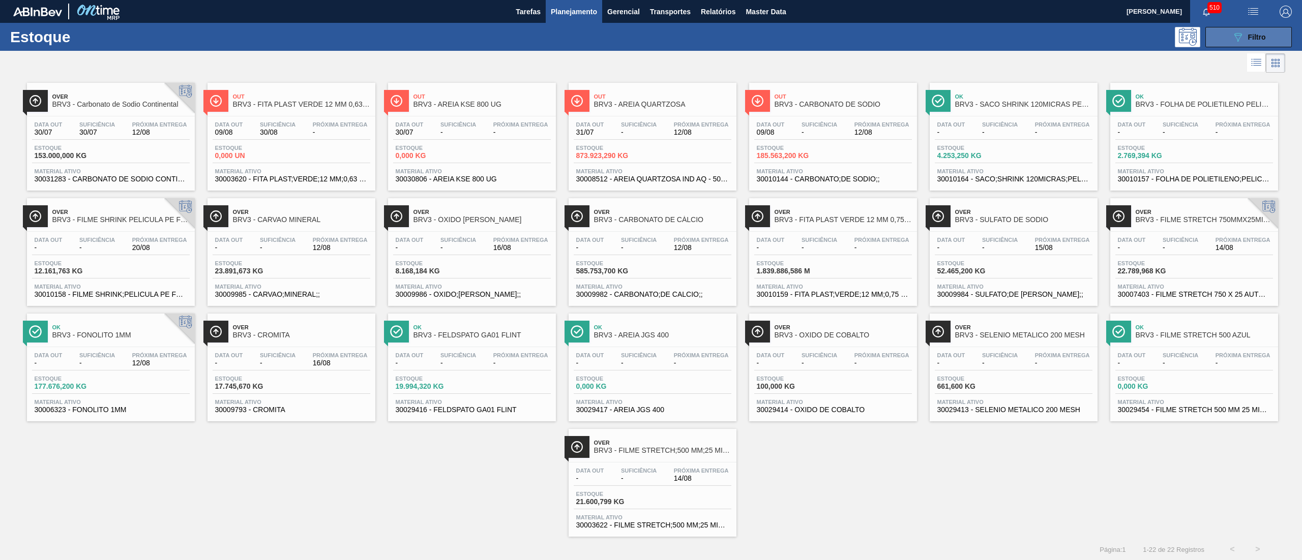
click at [1226, 46] on button "089F7B8B-B2A5-4AFE-B5C0-19BA573D28AC Filtro" at bounding box center [1248, 37] width 86 height 20
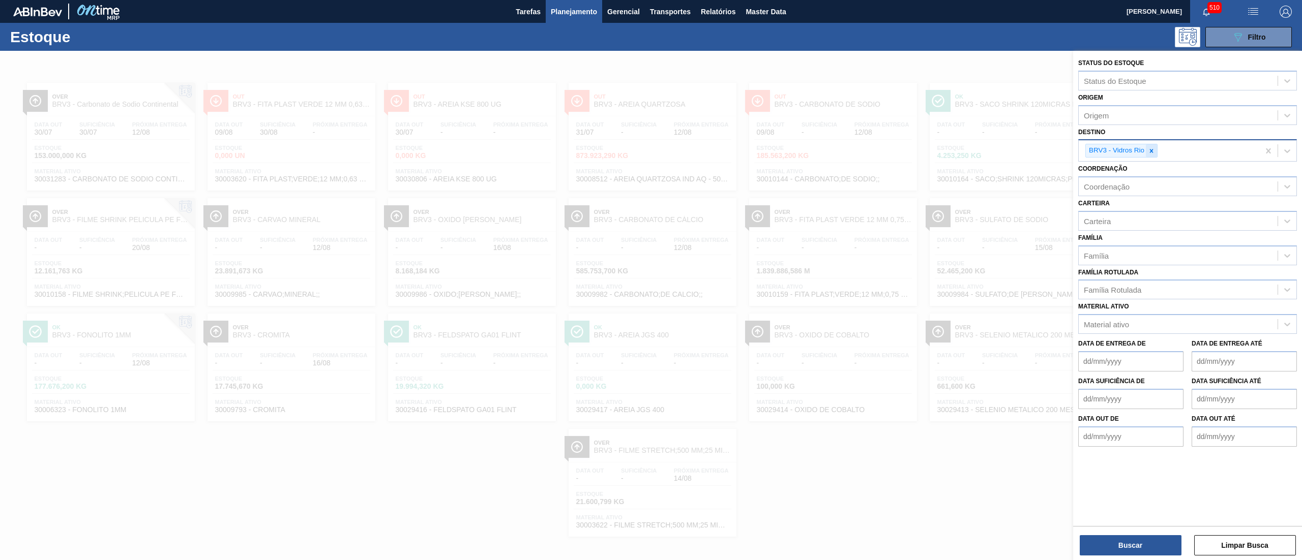
click at [1150, 152] on icon at bounding box center [1151, 150] width 7 height 7
type input "jua"
click at [1134, 166] on div "BR17 - Juatuba" at bounding box center [1187, 174] width 219 height 19
click at [1105, 229] on div "Carteira" at bounding box center [1187, 221] width 219 height 20
type input "rótulo"
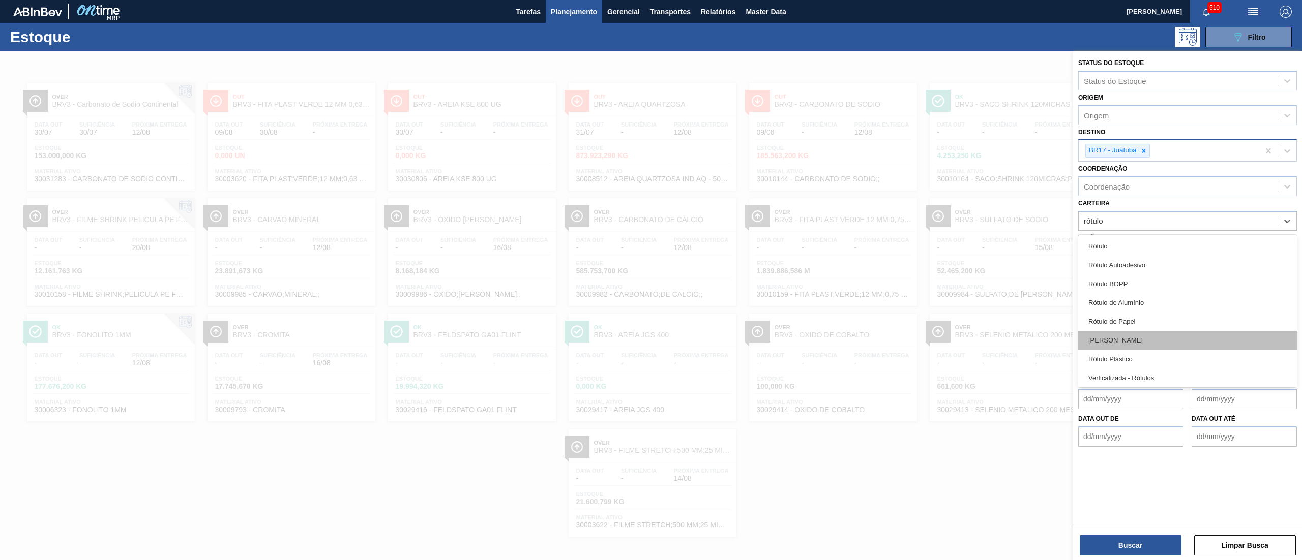
click at [1110, 343] on div "[PERSON_NAME]" at bounding box center [1187, 340] width 219 height 19
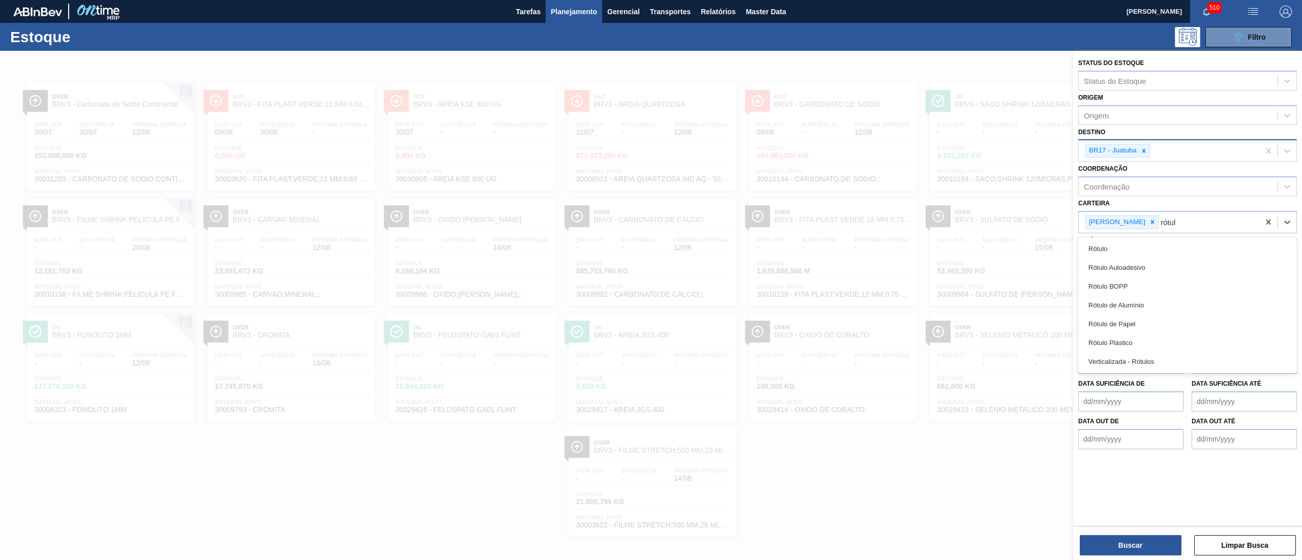
type input "rótulo"
click at [1107, 324] on div "Rótulo de Papel" at bounding box center [1187, 324] width 219 height 19
click at [1149, 548] on button "Buscar" at bounding box center [1131, 545] width 102 height 20
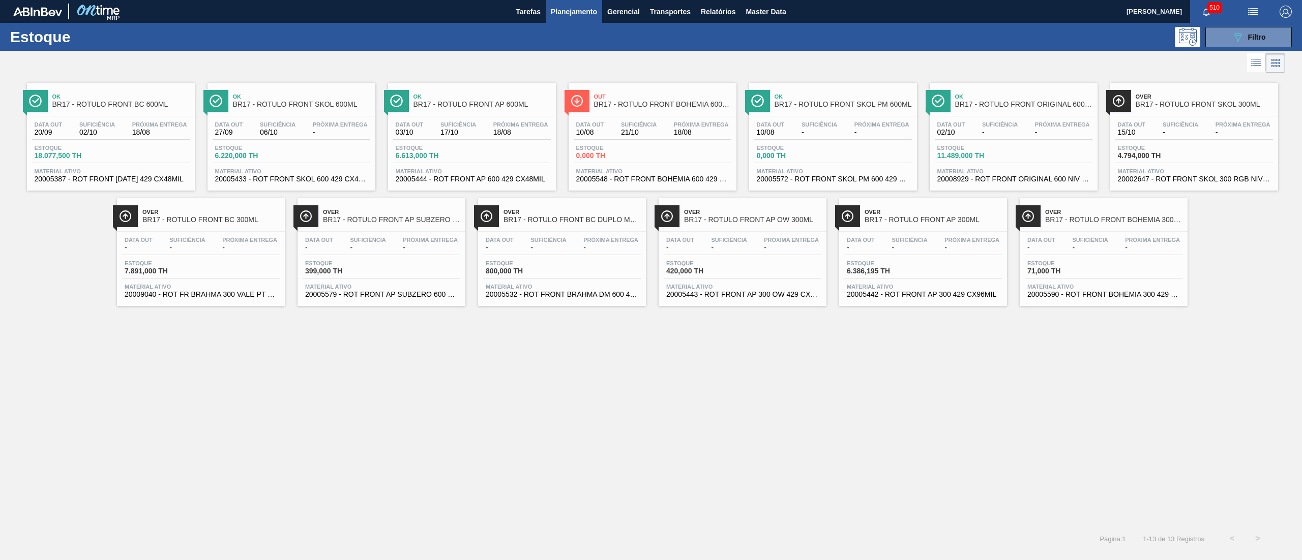
click at [647, 131] on span "21/10" at bounding box center [639, 133] width 36 height 8
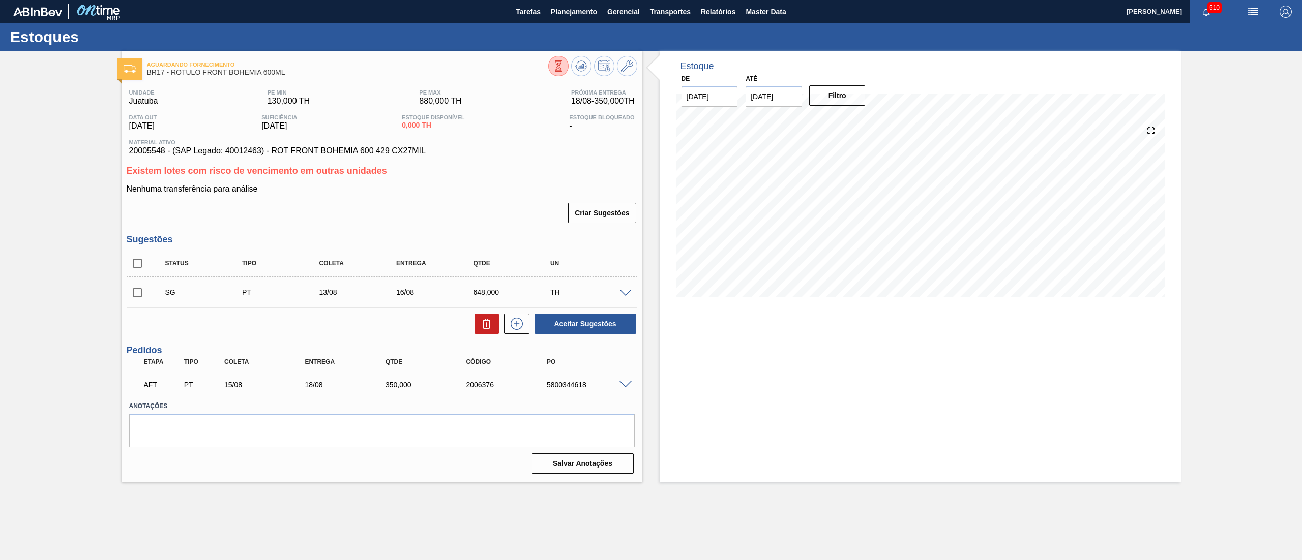
click at [137, 293] on input "checkbox" at bounding box center [137, 292] width 21 height 21
click at [479, 329] on button at bounding box center [486, 324] width 24 height 20
checkbox input "false"
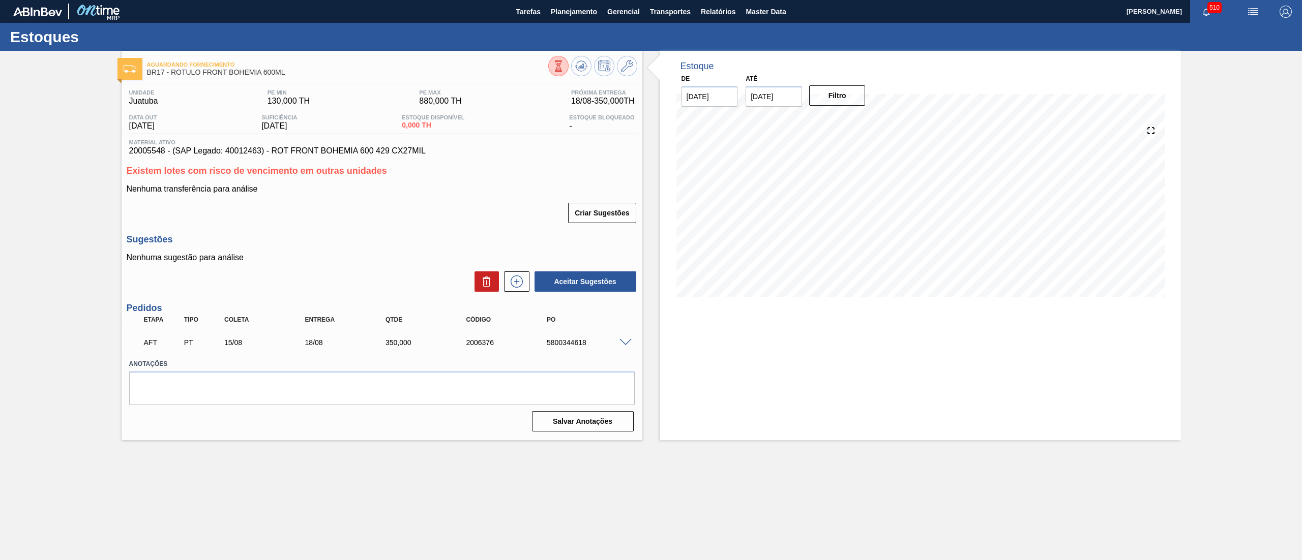
click at [621, 341] on span at bounding box center [625, 343] width 12 height 8
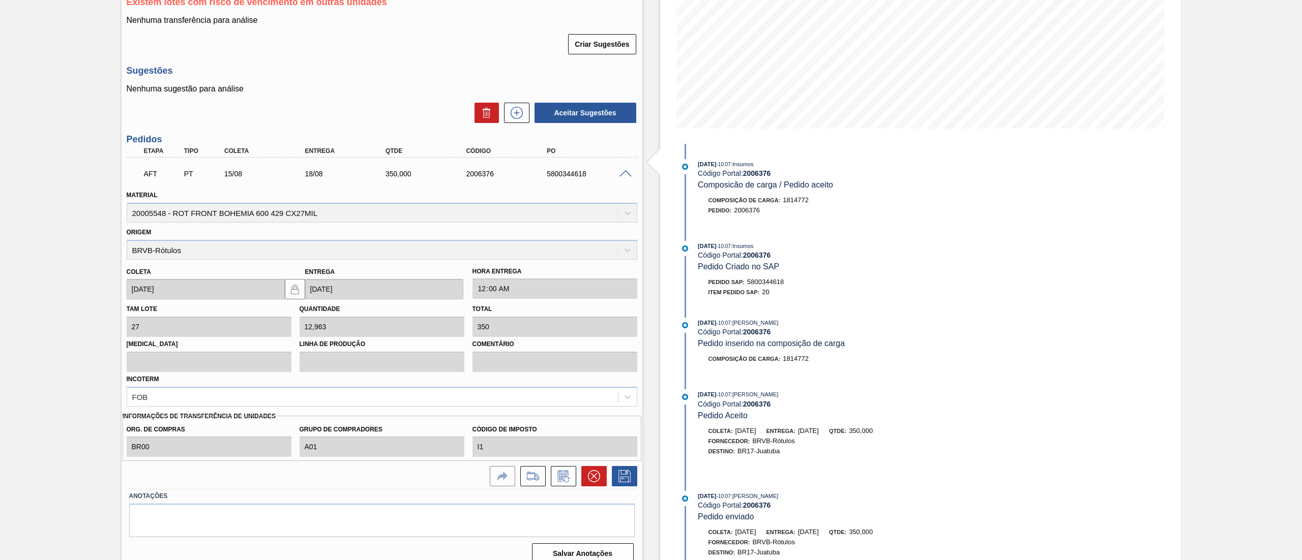
scroll to position [173, 0]
